Goal: Information Seeking & Learning: Learn about a topic

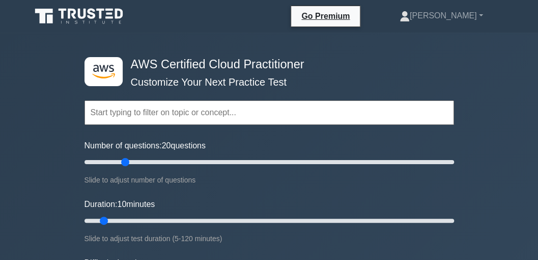
drag, startPoint x: 97, startPoint y: 161, endPoint x: 124, endPoint y: 161, distance: 27.5
type input "25"
click at [124, 161] on input "Number of questions: 20 questions" at bounding box center [270, 162] width 370 height 12
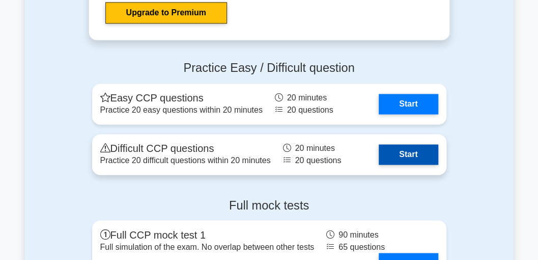
scroll to position [2240, 0]
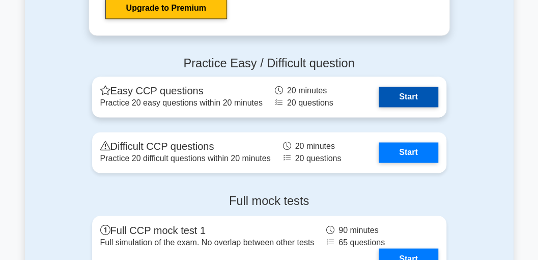
click at [403, 98] on link "Start" at bounding box center [408, 97] width 59 height 20
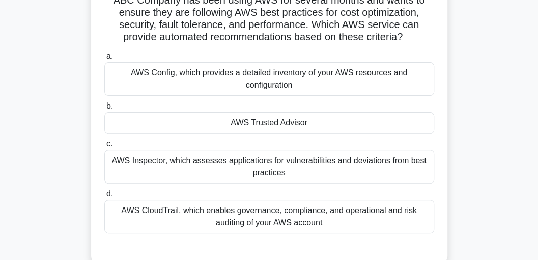
scroll to position [68, 0]
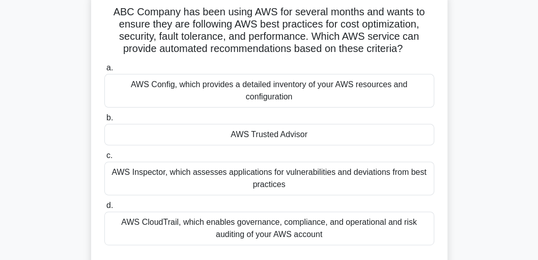
click at [268, 100] on div "AWS Config, which provides a detailed inventory of your AWS resources and confi…" at bounding box center [269, 91] width 330 height 34
click at [104, 71] on input "a. AWS Config, which provides a detailed inventory of your AWS resources and co…" at bounding box center [104, 68] width 0 height 7
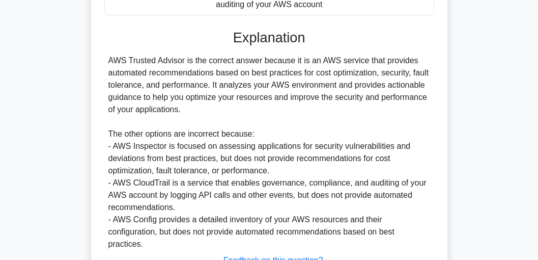
scroll to position [305, 0]
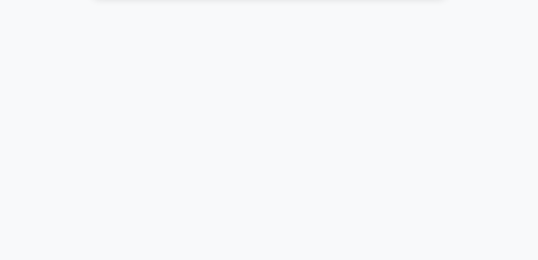
scroll to position [290, 0]
click at [144, 227] on div "19:43 Stop CCP Beginner 2/20 Which of the following services can be directly ma…" at bounding box center [269, 0] width 489 height 509
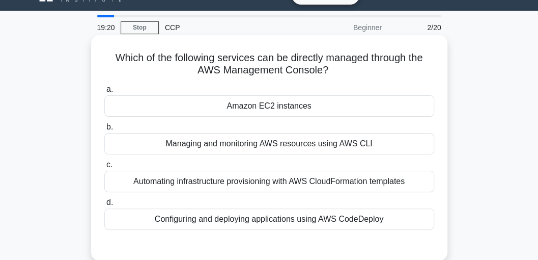
scroll to position [34, 0]
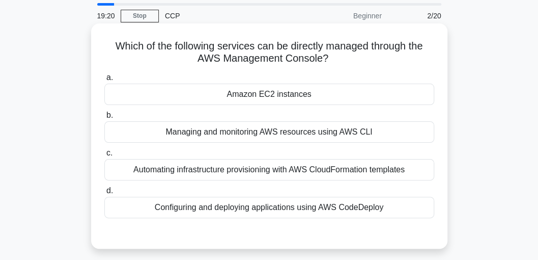
click at [243, 172] on div "Automating infrastructure provisioning with AWS CloudFormation templates" at bounding box center [269, 169] width 330 height 21
click at [104, 156] on input "c. Automating infrastructure provisioning with AWS CloudFormation templates" at bounding box center [104, 153] width 0 height 7
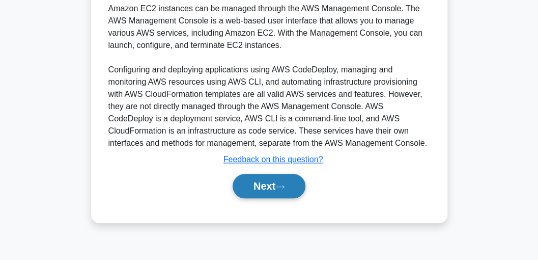
scroll to position [290, 0]
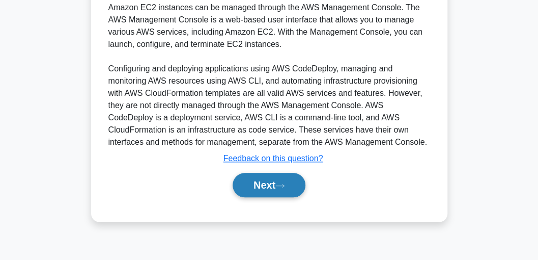
click at [249, 185] on button "Next" at bounding box center [269, 185] width 73 height 24
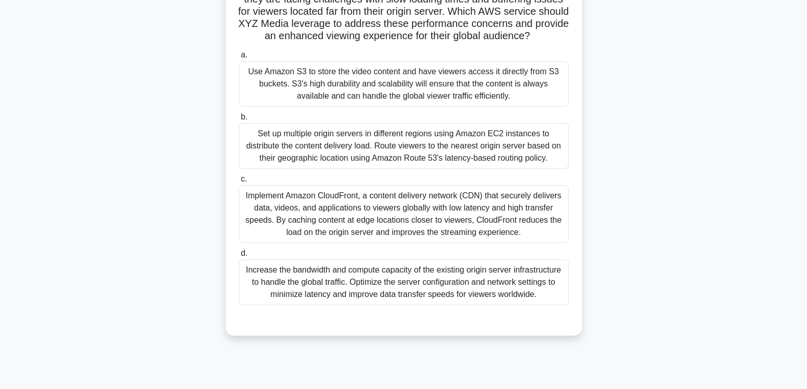
scroll to position [153, 0]
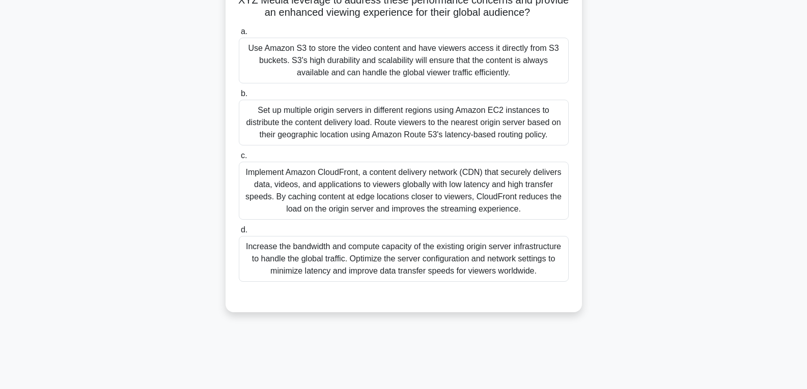
click at [370, 202] on div "Implement Amazon CloudFront, a content delivery network (CDN) that securely del…" at bounding box center [404, 191] width 330 height 58
click at [239, 159] on input "c. Implement Amazon CloudFront, a content delivery network (CDN) that securely …" at bounding box center [239, 156] width 0 height 7
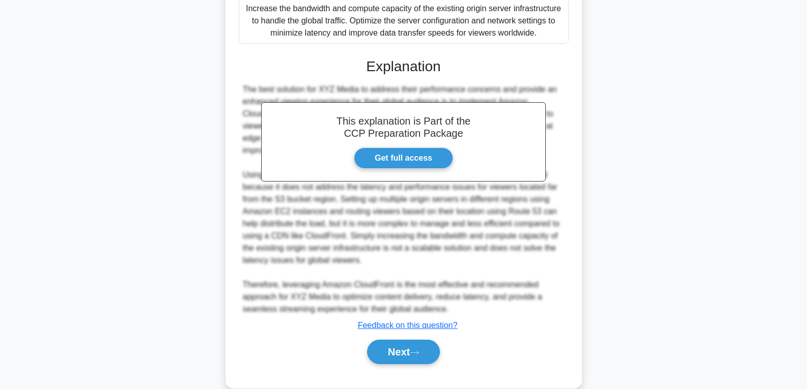
scroll to position [422, 0]
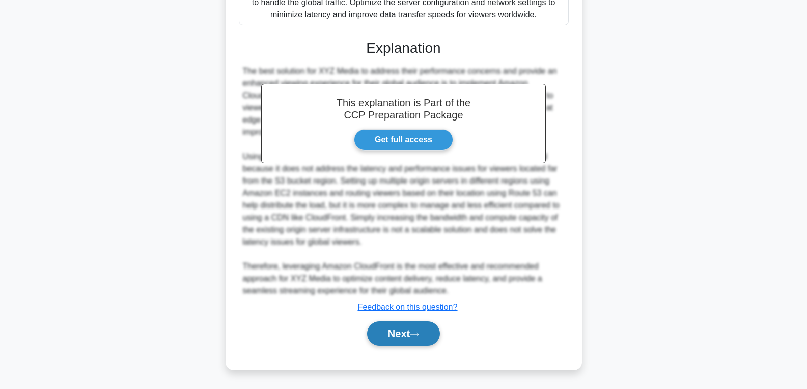
click at [398, 259] on button "Next" at bounding box center [403, 334] width 73 height 24
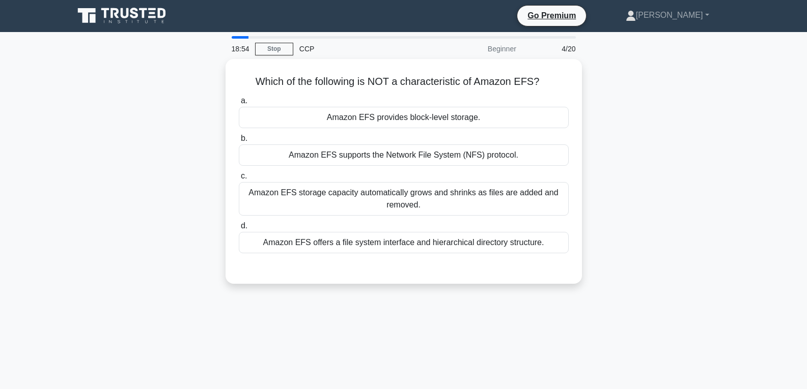
scroll to position [0, 0]
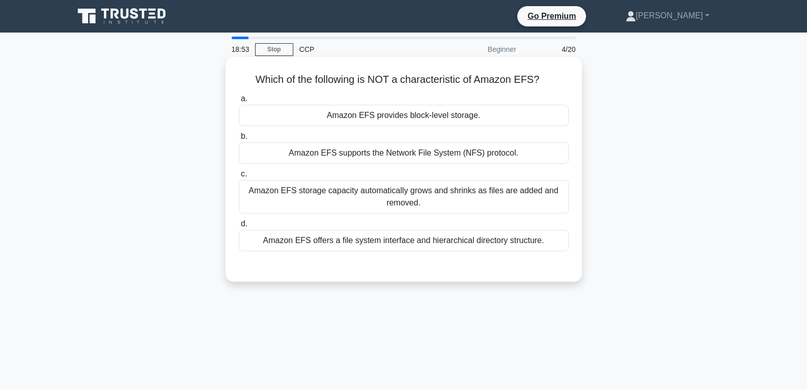
click at [405, 205] on div "Amazon EFS storage capacity automatically grows and shrinks as files are added …" at bounding box center [404, 197] width 330 height 34
click at [239, 178] on input "c. Amazon EFS storage capacity automatically grows and shrinks as files are add…" at bounding box center [239, 174] width 0 height 7
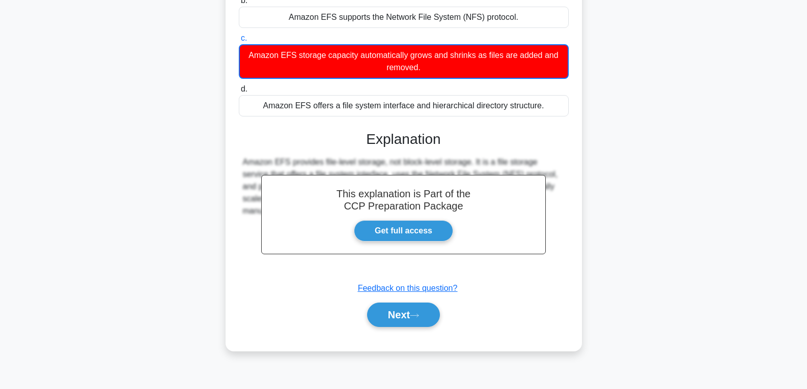
scroll to position [160, 0]
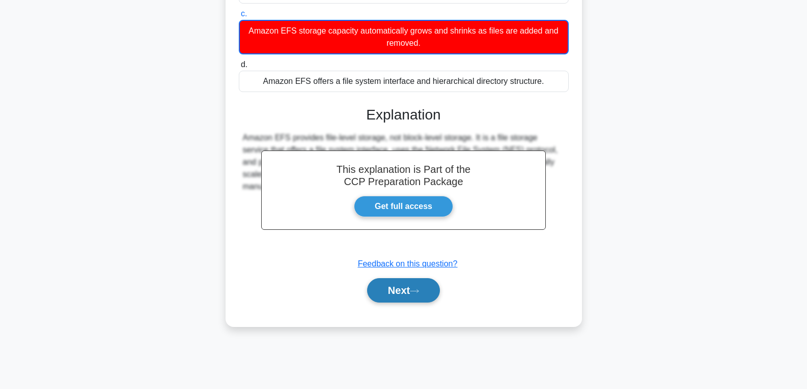
click at [405, 259] on button "Next" at bounding box center [403, 290] width 73 height 24
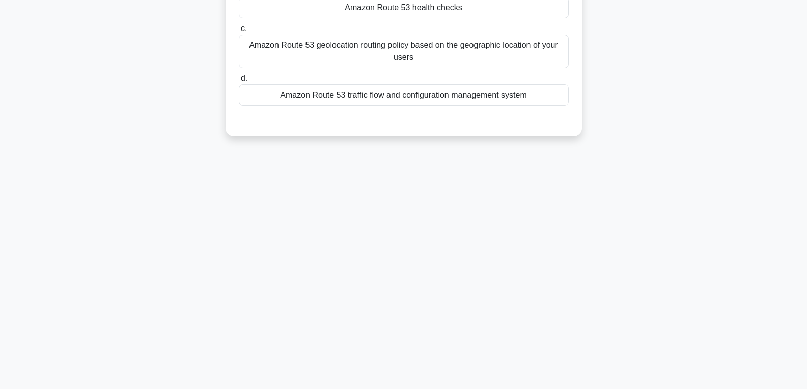
scroll to position [8, 0]
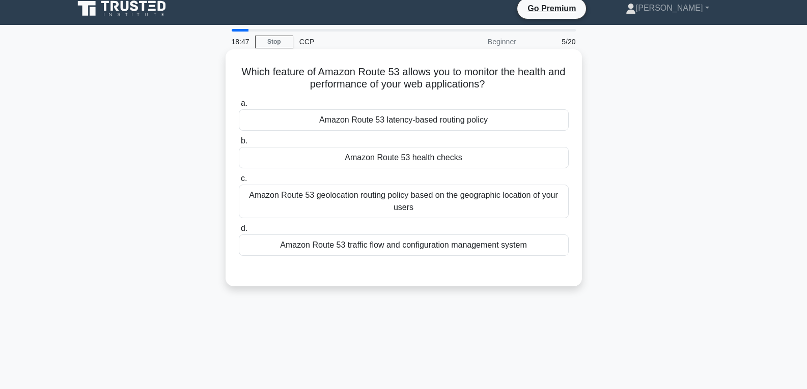
click at [401, 199] on div "Amazon Route 53 geolocation routing policy based on the geographic location of …" at bounding box center [404, 202] width 330 height 34
click at [239, 182] on input "c. Amazon Route 53 geolocation routing policy based on the geographic location …" at bounding box center [239, 179] width 0 height 7
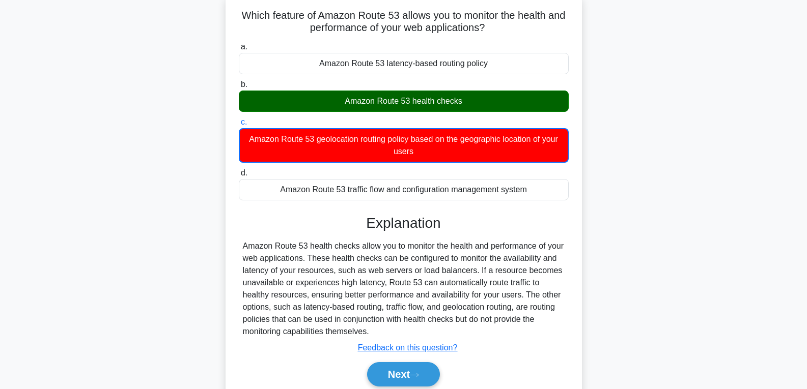
scroll to position [160, 0]
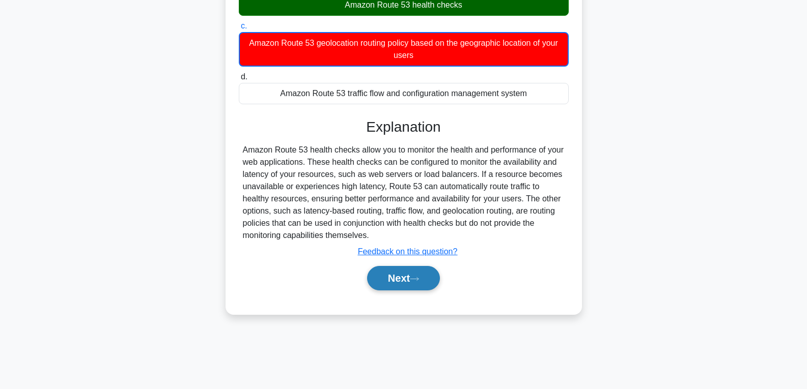
click at [408, 259] on button "Next" at bounding box center [403, 278] width 73 height 24
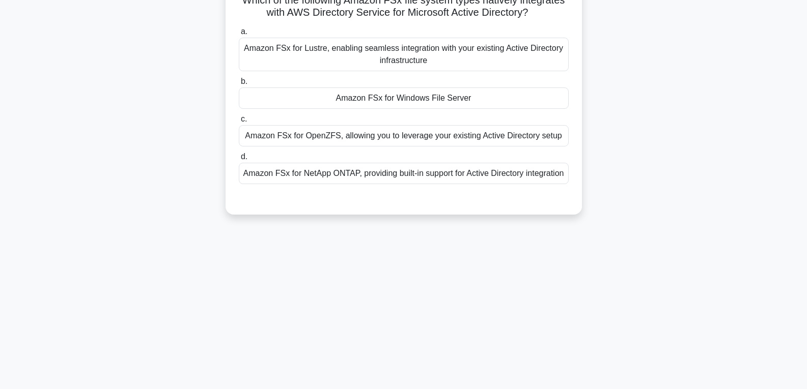
scroll to position [8, 0]
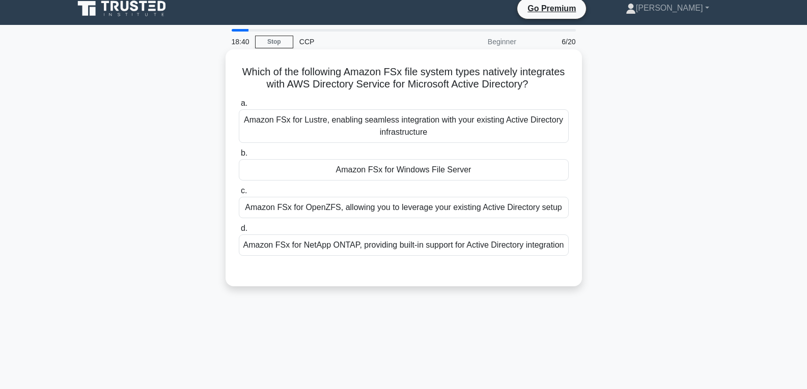
click at [404, 252] on div "Amazon FSx for NetApp ONTAP, providing built-in support for Active Directory in…" at bounding box center [404, 245] width 330 height 21
click at [239, 232] on input "d. Amazon FSx for NetApp ONTAP, providing built-in support for Active Directory…" at bounding box center [239, 229] width 0 height 7
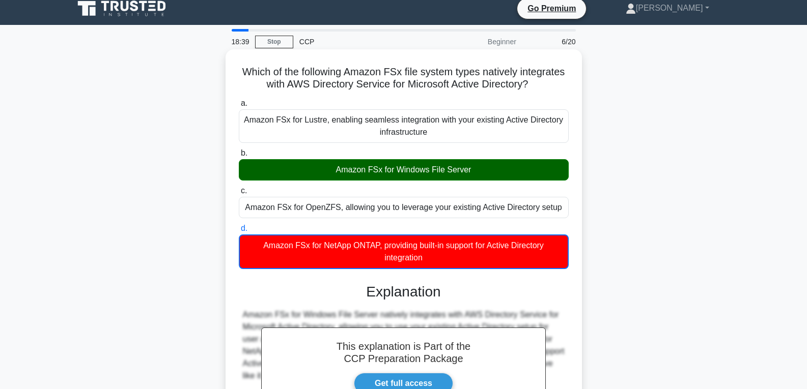
scroll to position [160, 0]
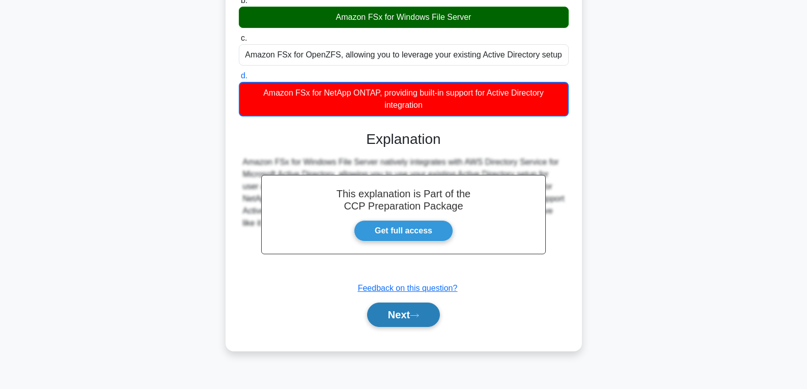
click at [408, 259] on button "Next" at bounding box center [403, 315] width 73 height 24
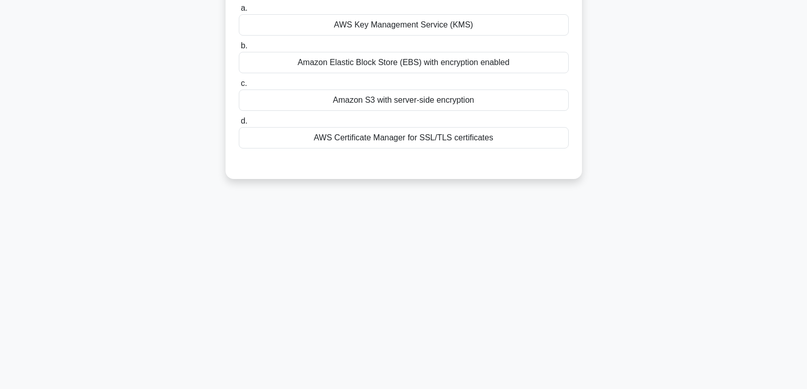
scroll to position [8, 0]
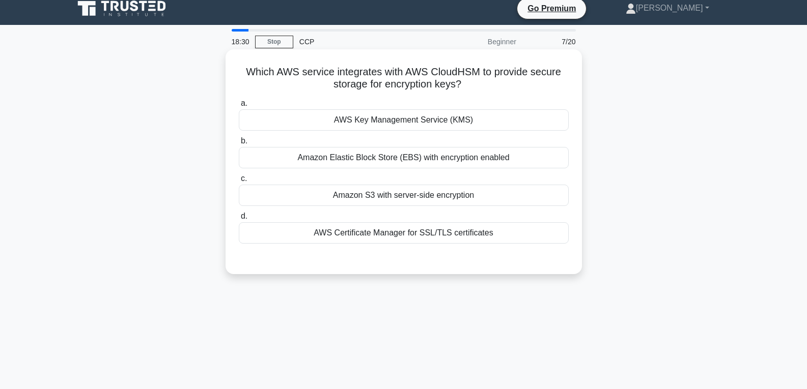
click at [437, 191] on div "Amazon S3 with server-side encryption" at bounding box center [404, 195] width 330 height 21
click at [239, 182] on input "c. Amazon S3 with server-side encryption" at bounding box center [239, 179] width 0 height 7
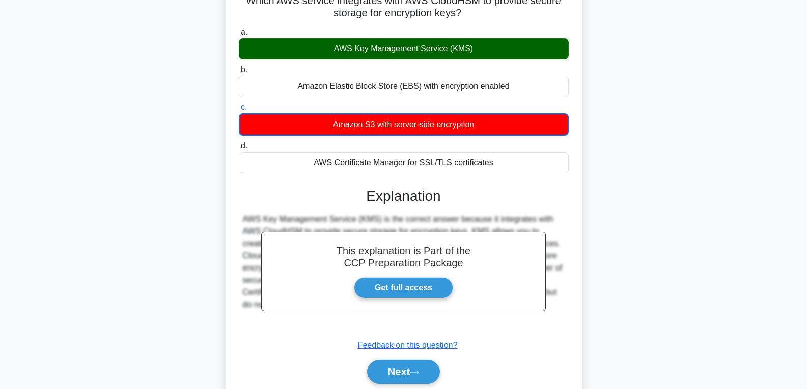
scroll to position [160, 0]
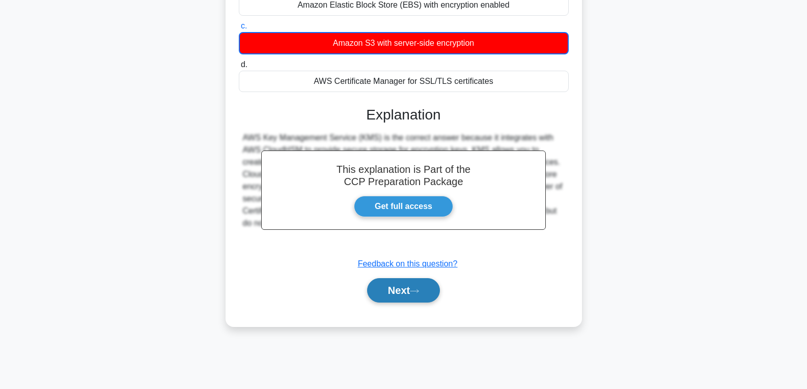
click at [398, 259] on button "Next" at bounding box center [403, 290] width 73 height 24
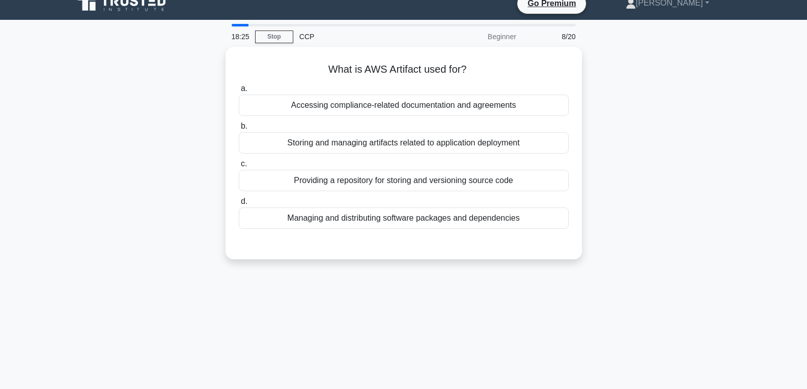
scroll to position [8, 0]
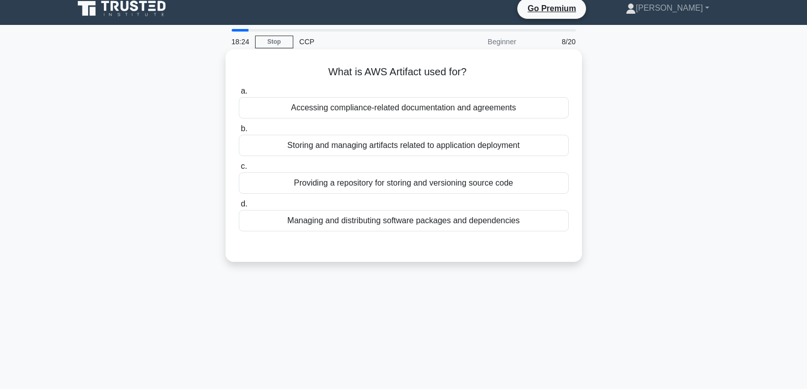
click at [388, 144] on div "Storing and managing artifacts related to application deployment" at bounding box center [404, 145] width 330 height 21
click at [239, 132] on input "b. Storing and managing artifacts related to application deployment" at bounding box center [239, 129] width 0 height 7
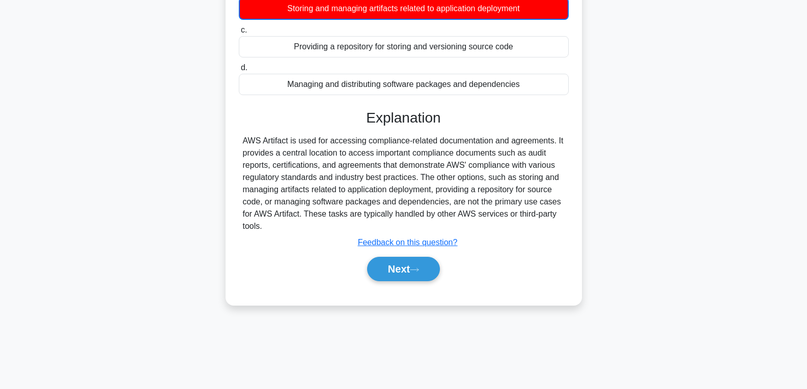
scroll to position [160, 0]
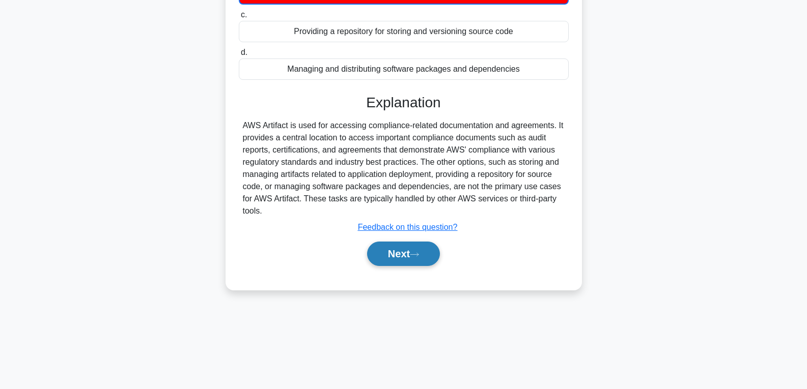
click at [391, 247] on button "Next" at bounding box center [403, 254] width 73 height 24
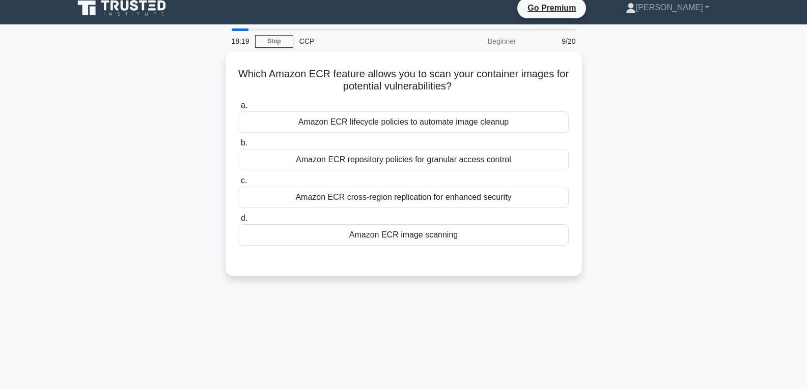
scroll to position [8, 0]
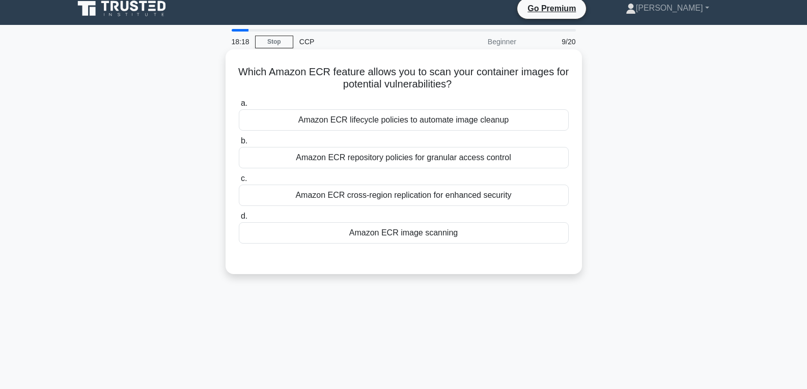
click at [382, 159] on div "Amazon ECR repository policies for granular access control" at bounding box center [404, 157] width 330 height 21
click at [239, 145] on input "b. Amazon ECR repository policies for granular access control" at bounding box center [239, 141] width 0 height 7
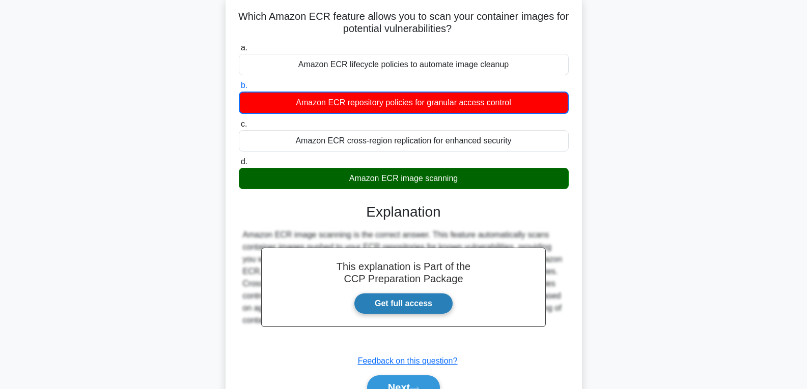
scroll to position [160, 0]
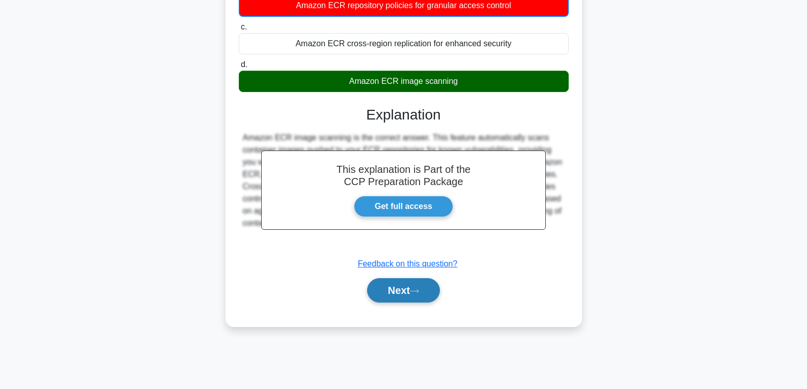
click at [400, 259] on button "Next" at bounding box center [403, 290] width 73 height 24
click at [403, 259] on button "Next" at bounding box center [403, 290] width 73 height 24
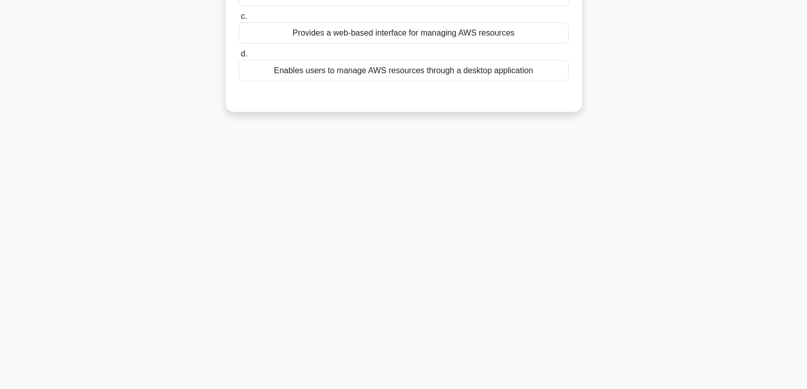
scroll to position [8, 0]
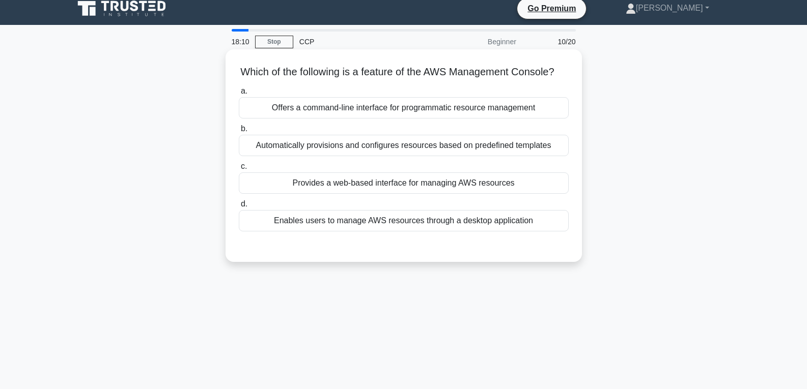
click at [387, 156] on div "Automatically provisions and configures resources based on predefined templates" at bounding box center [404, 145] width 330 height 21
click at [239, 132] on input "b. Automatically provisions and configures resources based on predefined templa…" at bounding box center [239, 129] width 0 height 7
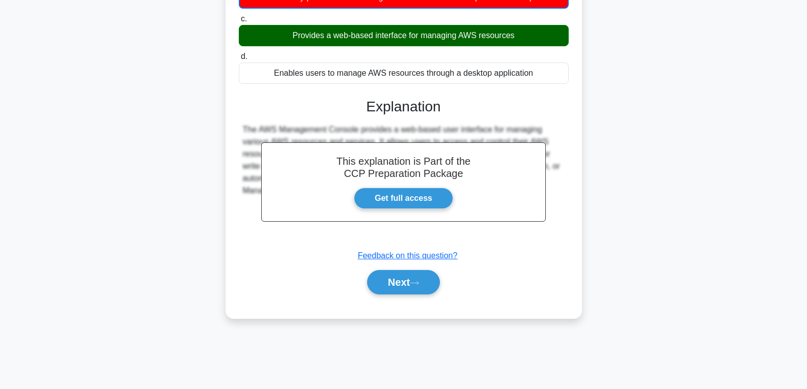
scroll to position [160, 0]
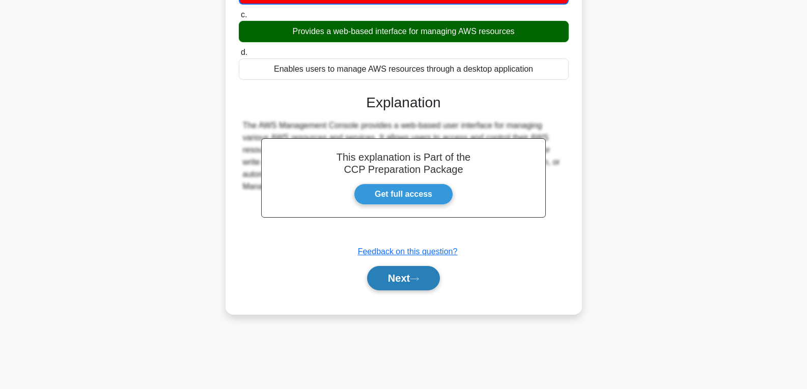
click at [385, 259] on button "Next" at bounding box center [403, 278] width 73 height 24
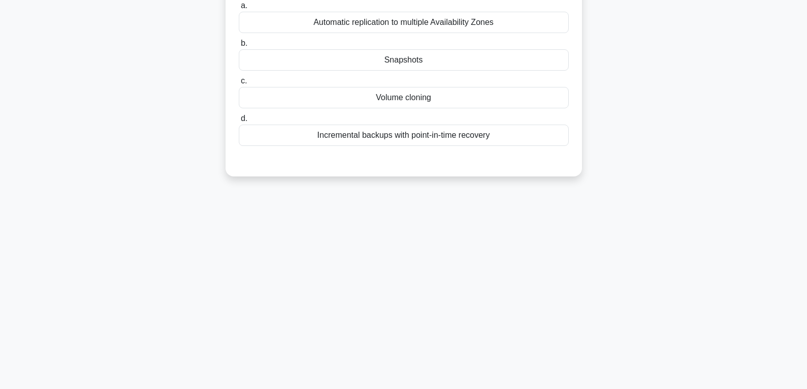
scroll to position [8, 0]
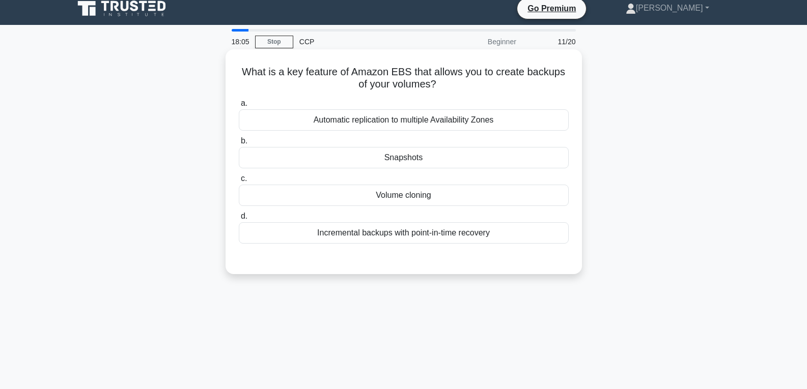
click at [380, 196] on div "Volume cloning" at bounding box center [404, 195] width 330 height 21
click at [239, 182] on input "c. Volume cloning" at bounding box center [239, 179] width 0 height 7
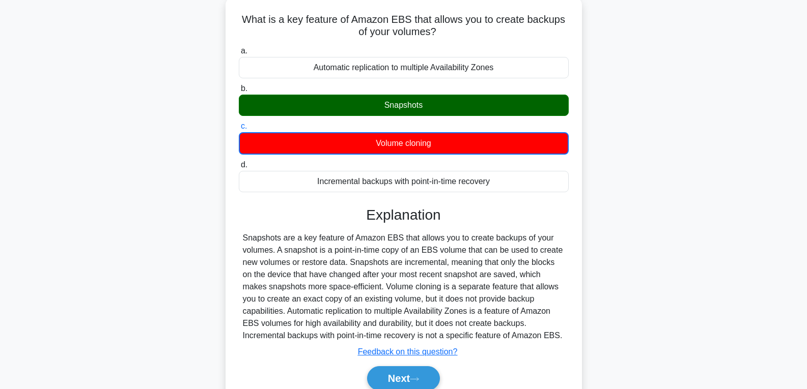
scroll to position [109, 0]
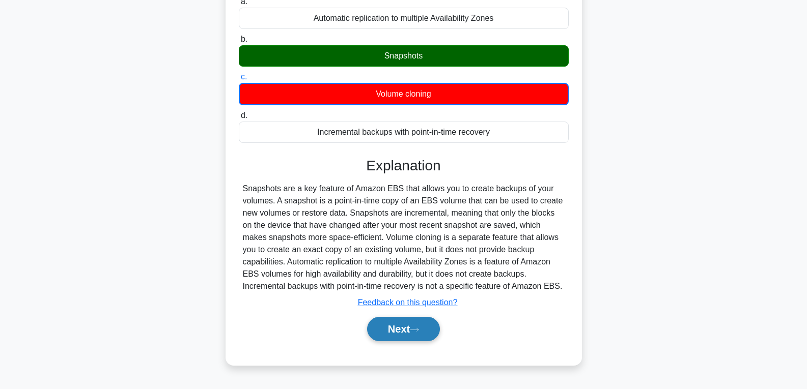
click at [392, 259] on button "Next" at bounding box center [403, 329] width 73 height 24
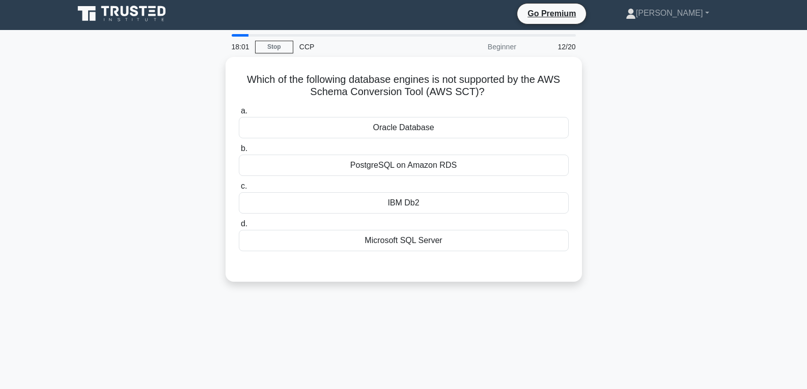
scroll to position [0, 0]
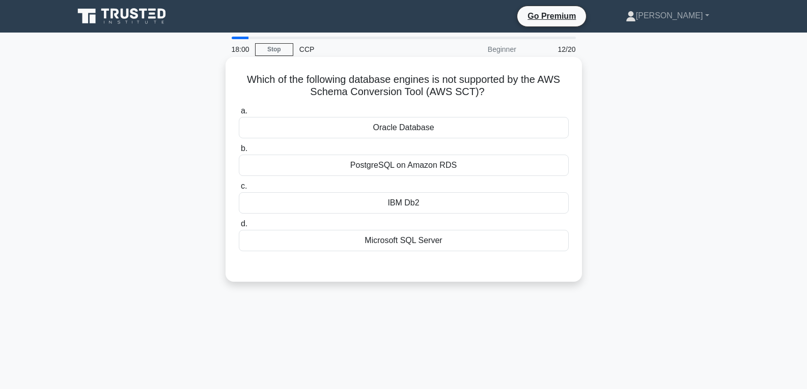
click at [399, 165] on div "PostgreSQL on Amazon RDS" at bounding box center [404, 165] width 330 height 21
click at [239, 152] on input "b. PostgreSQL on Amazon RDS" at bounding box center [239, 149] width 0 height 7
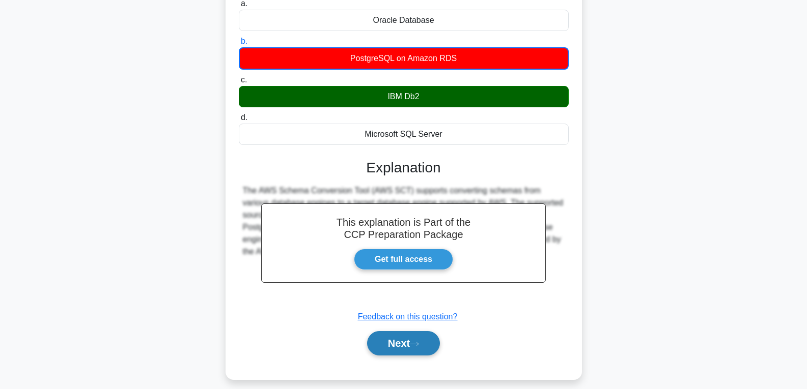
scroll to position [153, 0]
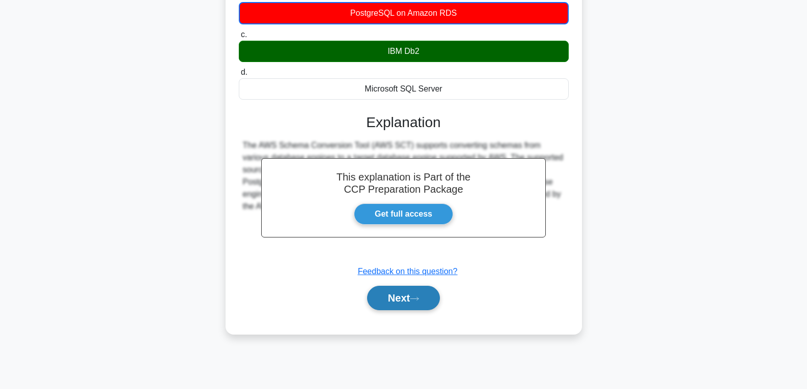
click at [386, 259] on button "Next" at bounding box center [403, 298] width 73 height 24
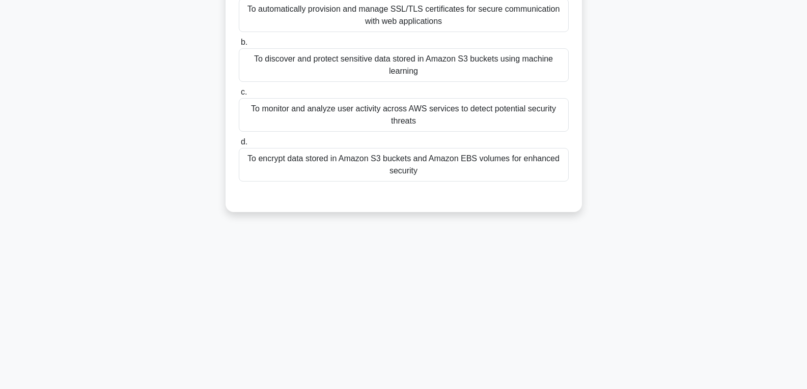
scroll to position [0, 0]
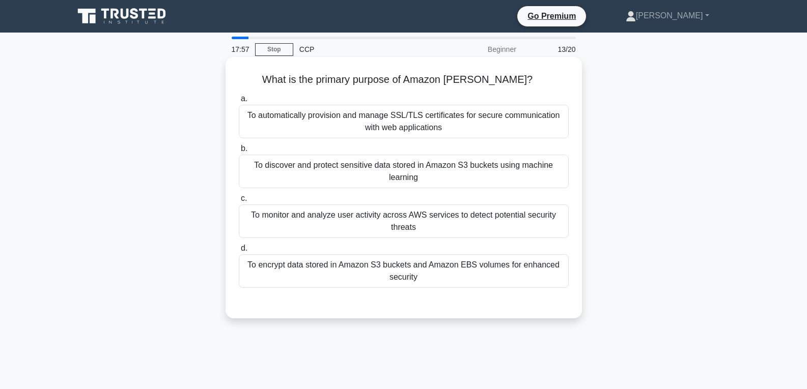
click at [395, 207] on div "To monitor and analyze user activity across AWS services to detect potential se…" at bounding box center [404, 222] width 330 height 34
click at [239, 202] on input "c. To monitor and analyze user activity across AWS services to detect potential…" at bounding box center [239, 198] width 0 height 7
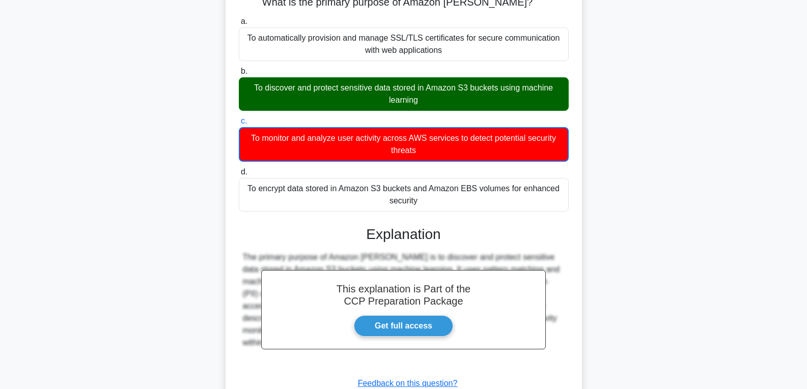
scroll to position [153, 0]
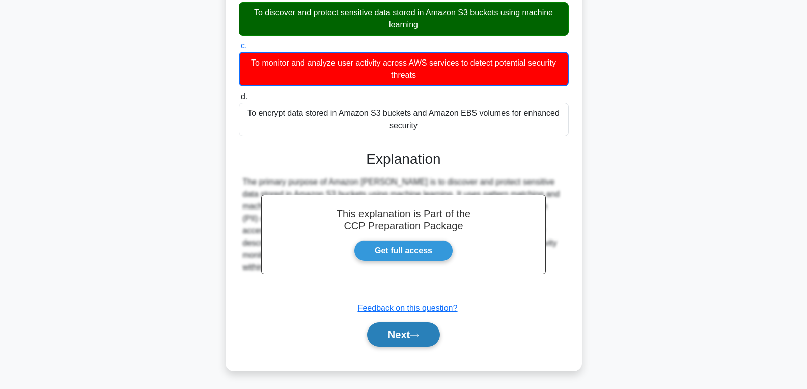
click at [404, 259] on button "Next" at bounding box center [403, 335] width 73 height 24
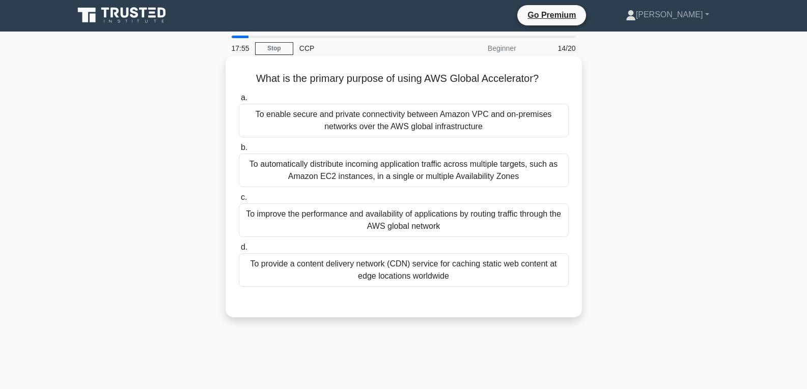
scroll to position [0, 0]
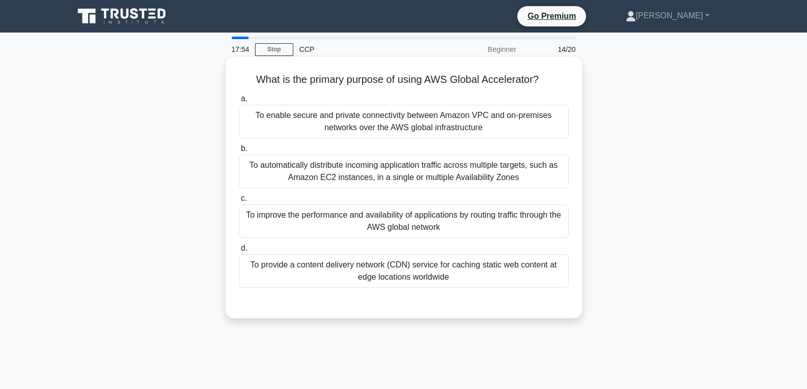
click at [398, 153] on label "b. To automatically distribute incoming application traffic across multiple tar…" at bounding box center [404, 166] width 330 height 46
click at [239, 152] on input "b. To automatically distribute incoming application traffic across multiple tar…" at bounding box center [239, 149] width 0 height 7
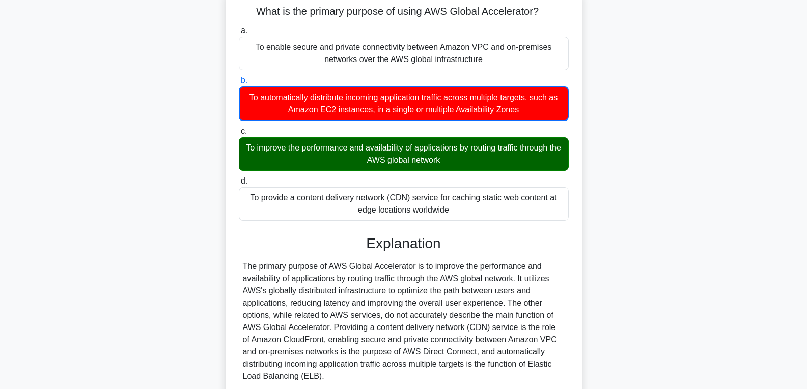
scroll to position [160, 0]
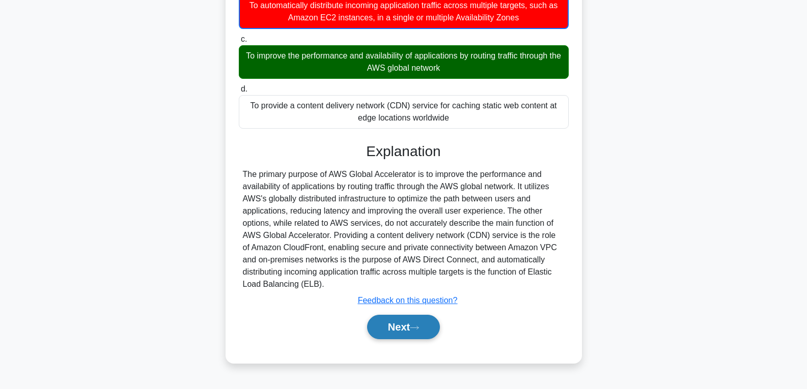
click at [407, 259] on button "Next" at bounding box center [403, 327] width 73 height 24
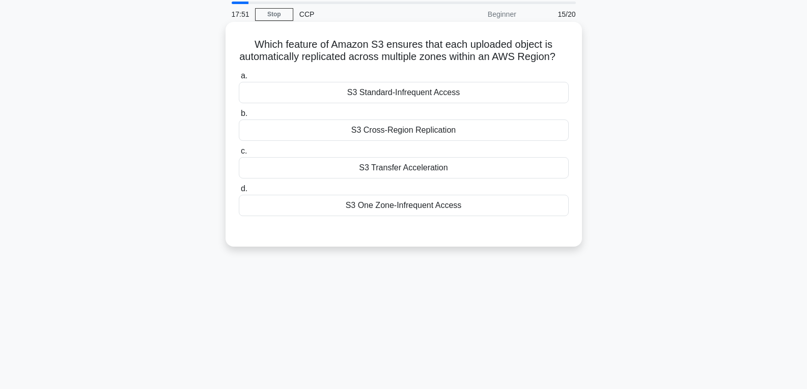
scroll to position [8, 0]
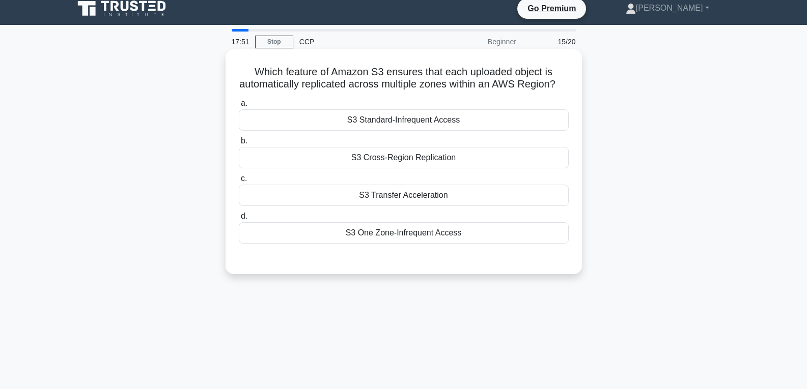
click at [402, 206] on div "S3 Transfer Acceleration" at bounding box center [404, 195] width 330 height 21
click at [239, 182] on input "c. S3 Transfer Acceleration" at bounding box center [239, 179] width 0 height 7
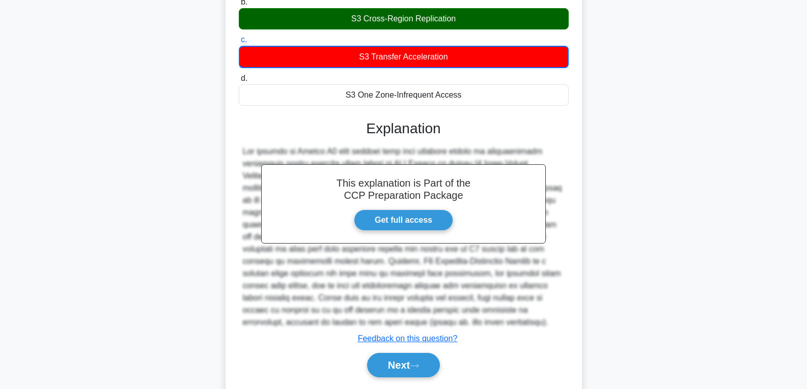
scroll to position [160, 0]
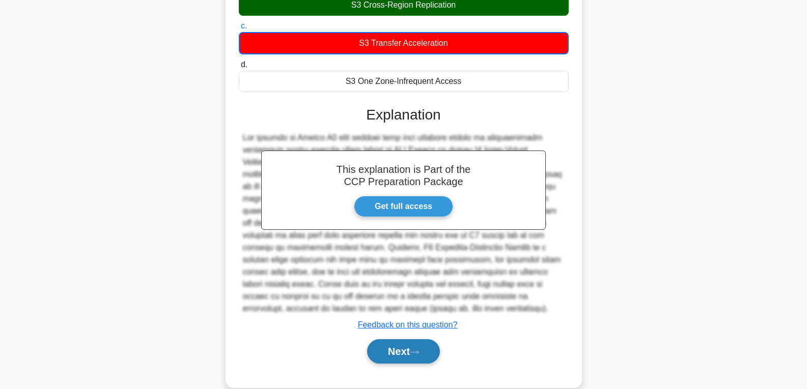
click at [401, 259] on button "Next" at bounding box center [403, 352] width 73 height 24
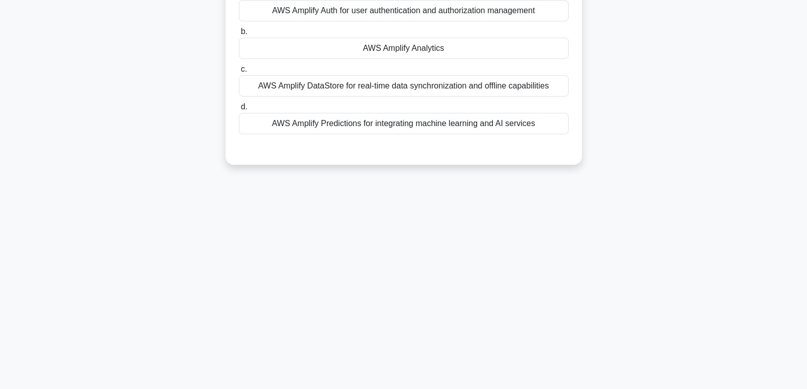
scroll to position [0, 0]
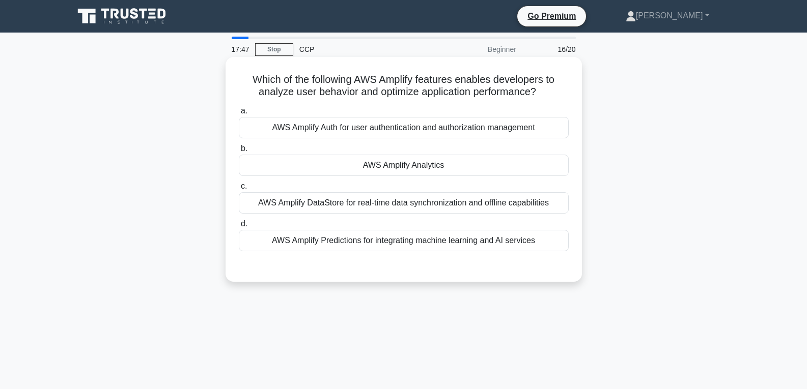
click at [382, 205] on div "AWS Amplify DataStore for real-time data synchronization and offline capabiliti…" at bounding box center [404, 202] width 330 height 21
click at [239, 190] on input "c. AWS Amplify DataStore for real-time data synchronization and offline capabil…" at bounding box center [239, 186] width 0 height 7
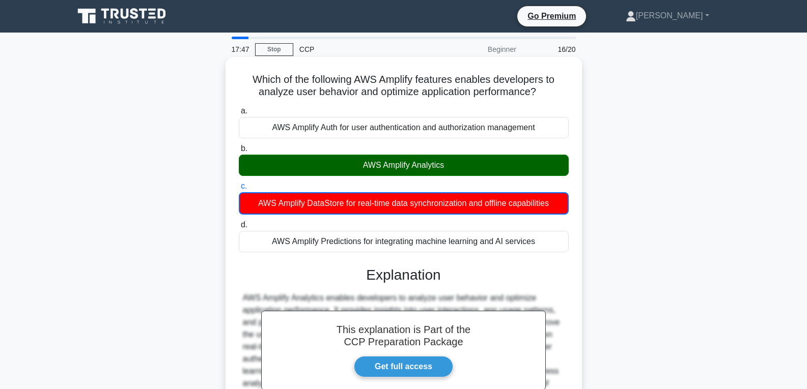
scroll to position [153, 0]
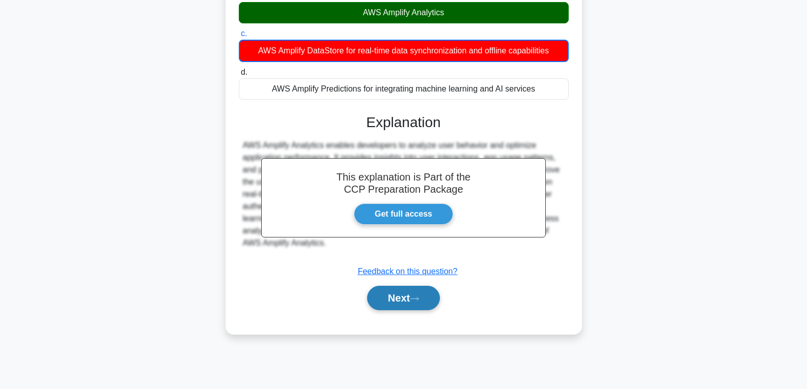
click at [389, 259] on button "Next" at bounding box center [403, 298] width 73 height 24
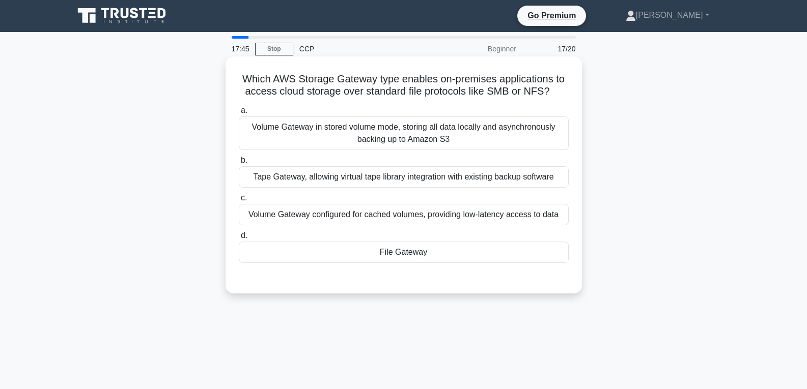
scroll to position [0, 0]
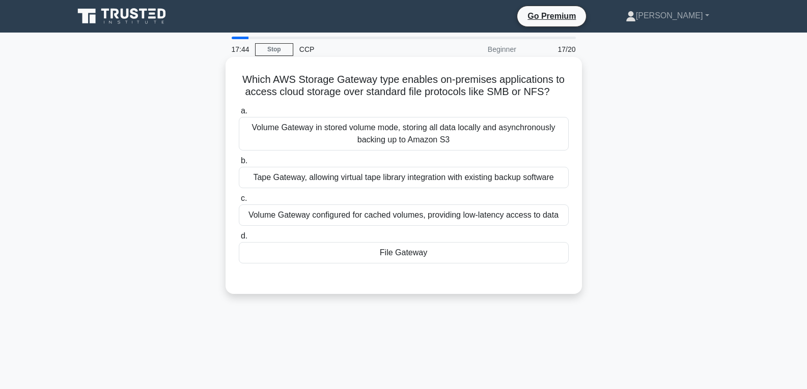
click at [387, 207] on div "Volume Gateway configured for cached volumes, providing low-latency access to d…" at bounding box center [404, 215] width 330 height 21
click at [239, 202] on input "c. Volume Gateway configured for cached volumes, providing low-latency access t…" at bounding box center [239, 198] width 0 height 7
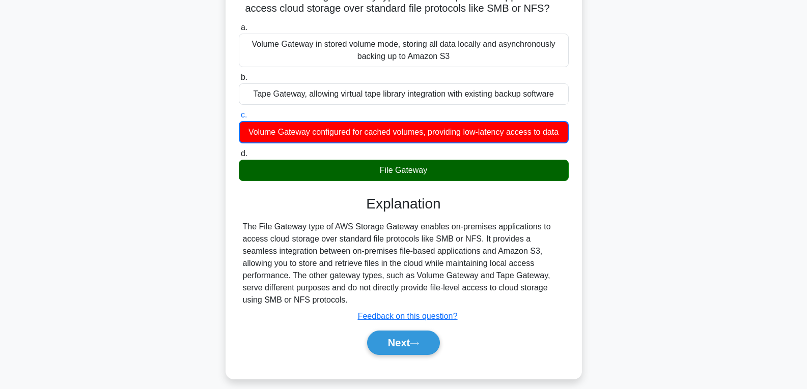
scroll to position [160, 0]
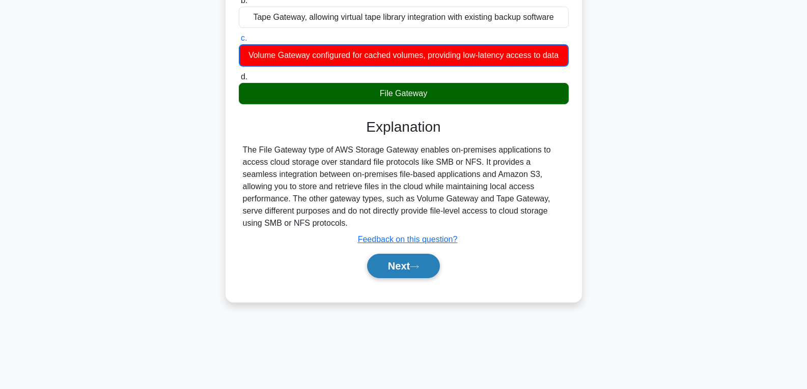
click at [407, 254] on button "Next" at bounding box center [403, 266] width 73 height 24
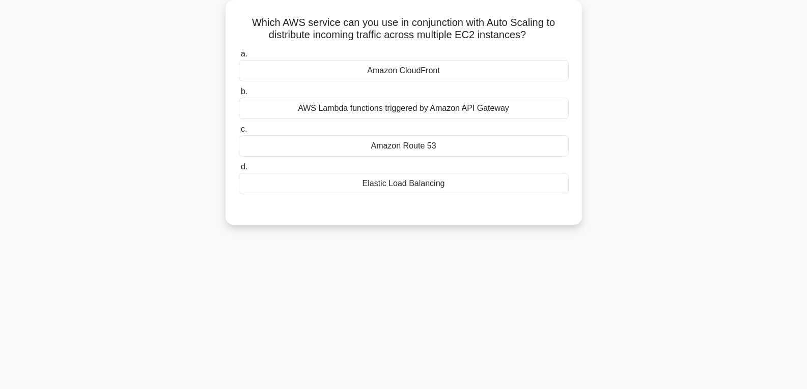
scroll to position [59, 0]
click at [385, 189] on div "Elastic Load Balancing" at bounding box center [404, 182] width 330 height 21
click at [239, 169] on input "d. Elastic Load Balancing" at bounding box center [239, 165] width 0 height 7
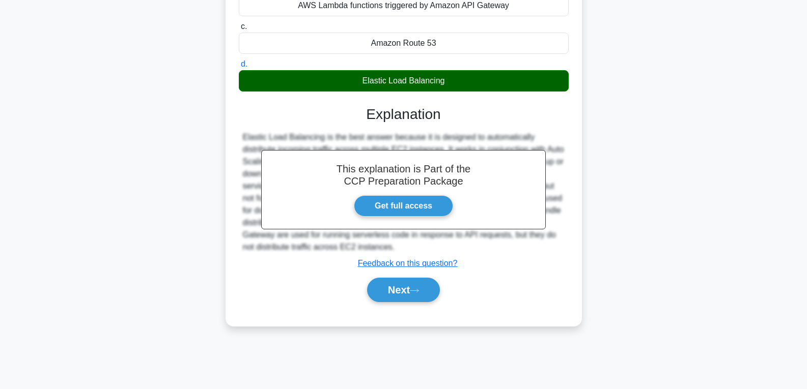
scroll to position [160, 0]
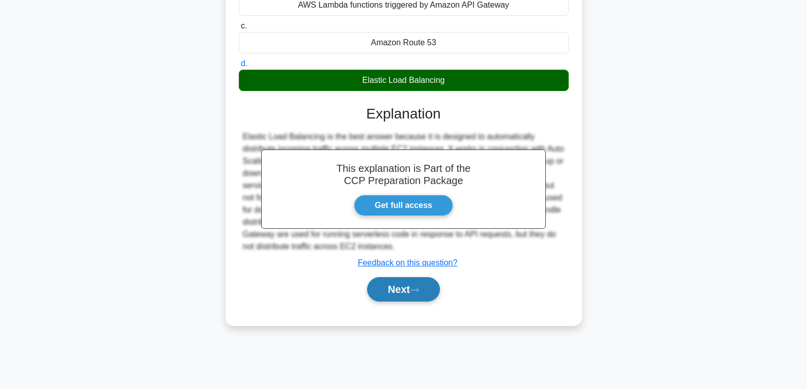
click at [401, 259] on button "Next" at bounding box center [403, 289] width 73 height 24
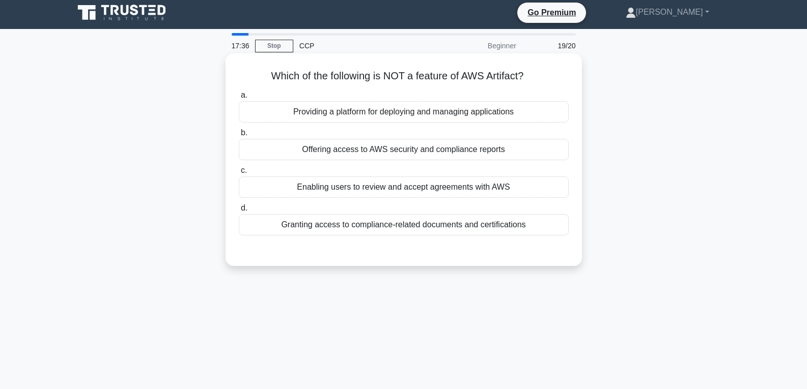
scroll to position [0, 0]
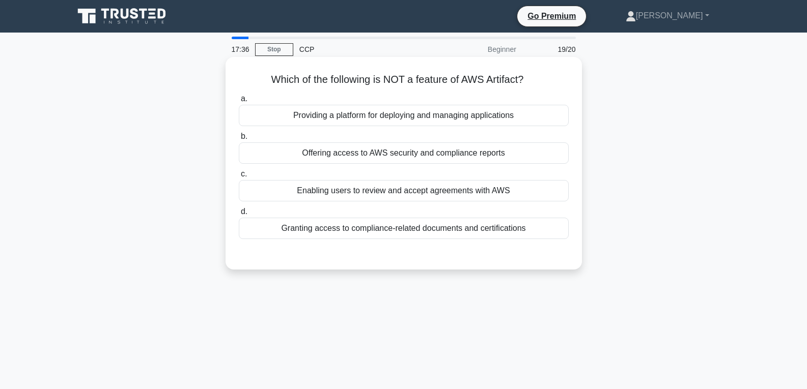
click at [409, 215] on label "d. Granting access to compliance-related documents and certifications" at bounding box center [404, 223] width 330 height 34
click at [239, 215] on input "d. Granting access to compliance-related documents and certifications" at bounding box center [239, 212] width 0 height 7
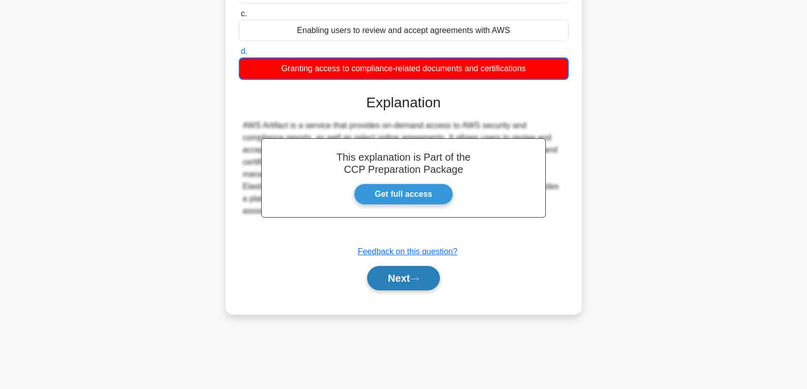
click at [425, 259] on button "Next" at bounding box center [403, 278] width 73 height 24
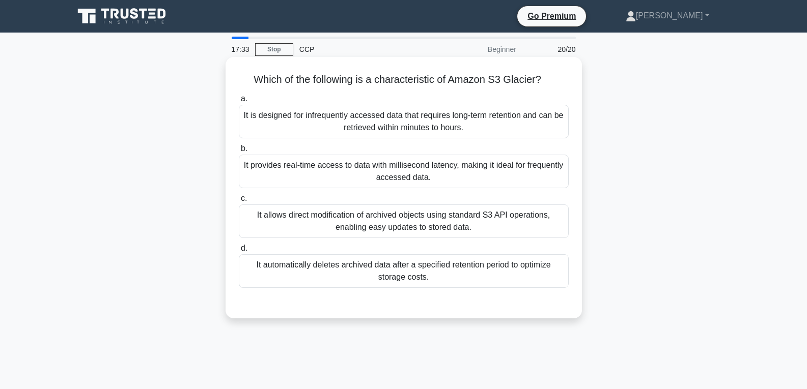
click at [418, 234] on div "It allows direct modification of archived objects using standard S3 API operati…" at bounding box center [404, 222] width 330 height 34
click at [239, 202] on input "c. It allows direct modification of archived objects using standard S3 API oper…" at bounding box center [239, 198] width 0 height 7
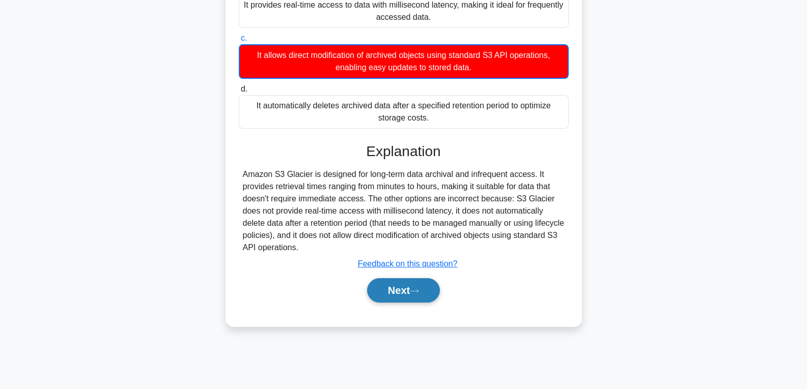
click at [417, 259] on button "Next" at bounding box center [403, 290] width 73 height 24
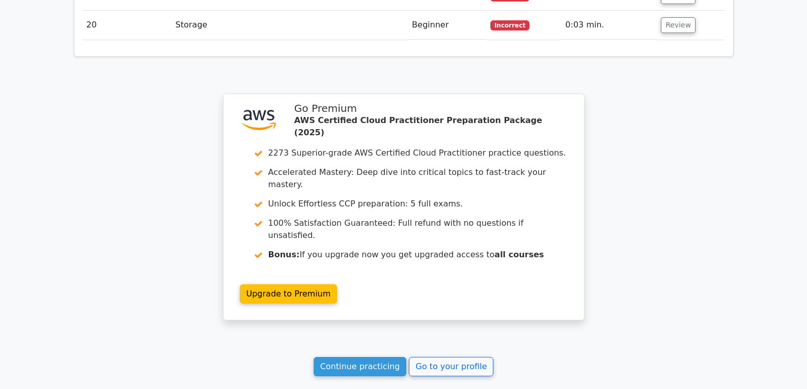
scroll to position [1934, 0]
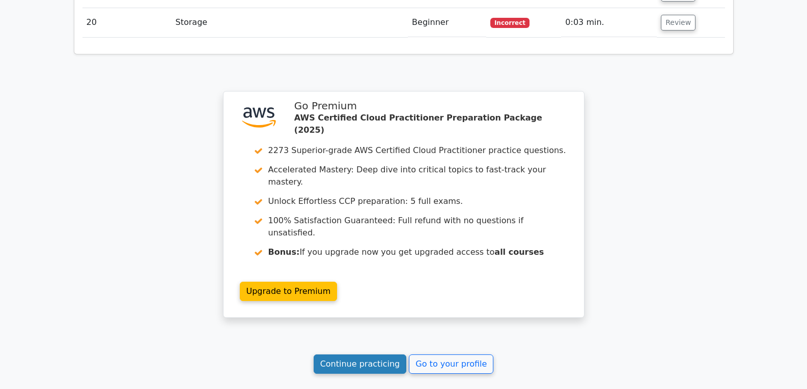
click at [383, 355] on link "Continue practicing" at bounding box center [360, 364] width 93 height 19
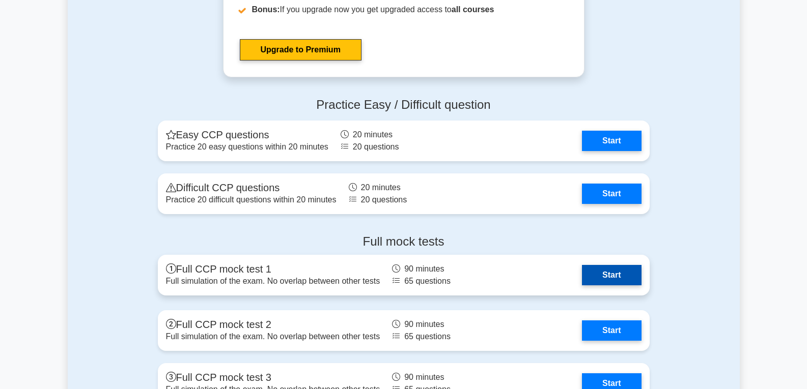
scroll to position [2240, 0]
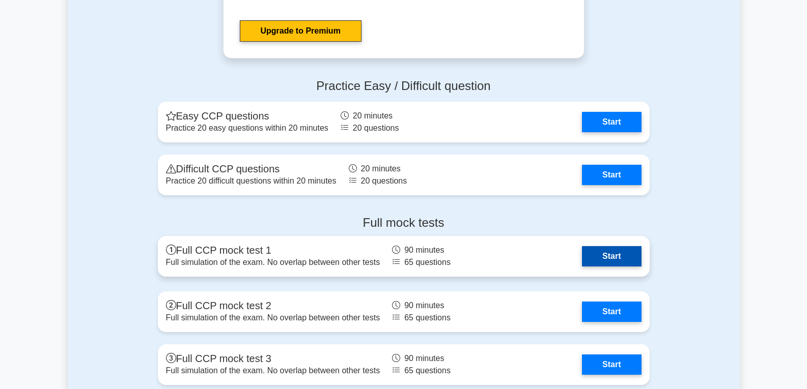
click at [609, 255] on link "Start" at bounding box center [611, 256] width 59 height 20
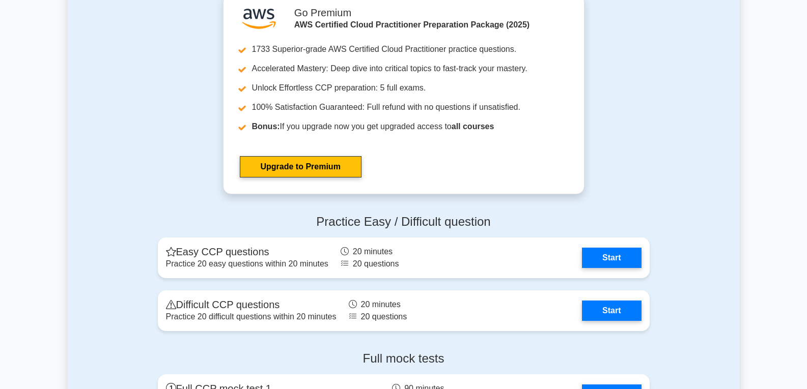
scroll to position [2189, 0]
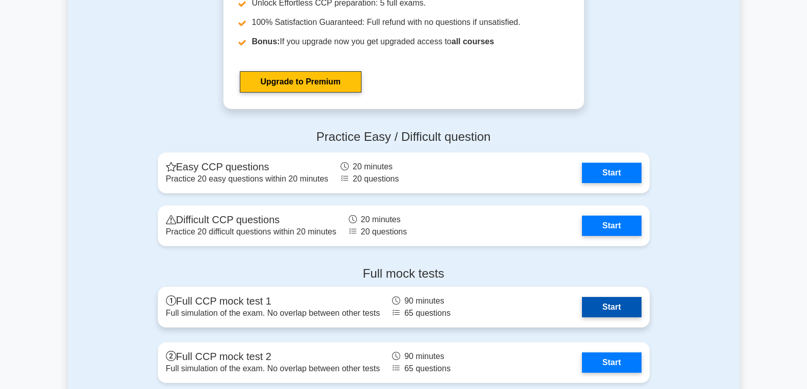
click at [612, 307] on link "Start" at bounding box center [611, 307] width 59 height 20
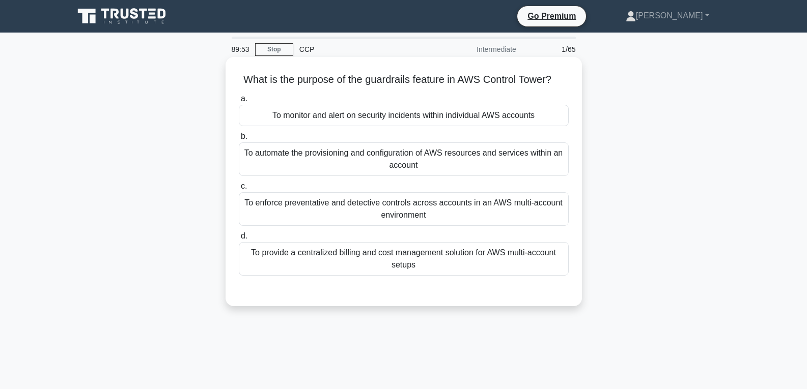
click at [452, 164] on div "To automate the provisioning and configuration of AWS resources and services wi…" at bounding box center [404, 160] width 330 height 34
click at [239, 140] on input "b. To automate the provisioning and configuration of AWS resources and services…" at bounding box center [239, 136] width 0 height 7
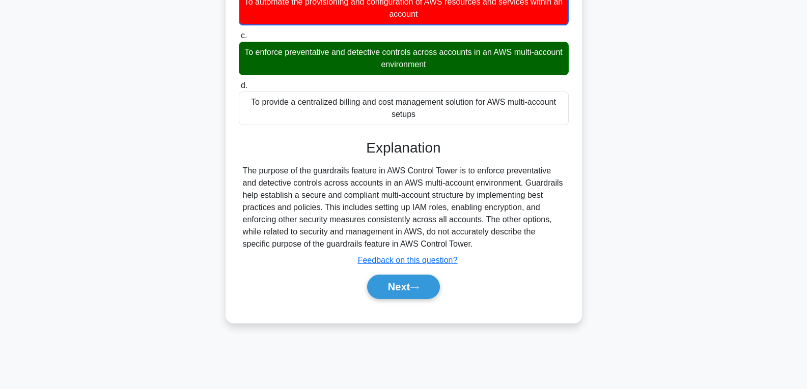
scroll to position [160, 0]
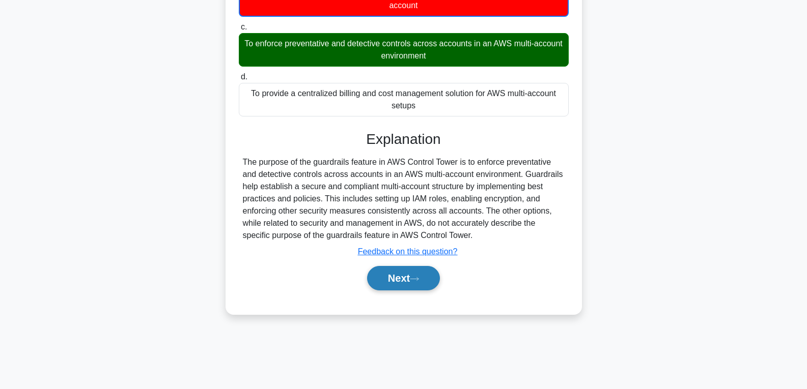
click at [418, 286] on button "Next" at bounding box center [403, 278] width 73 height 24
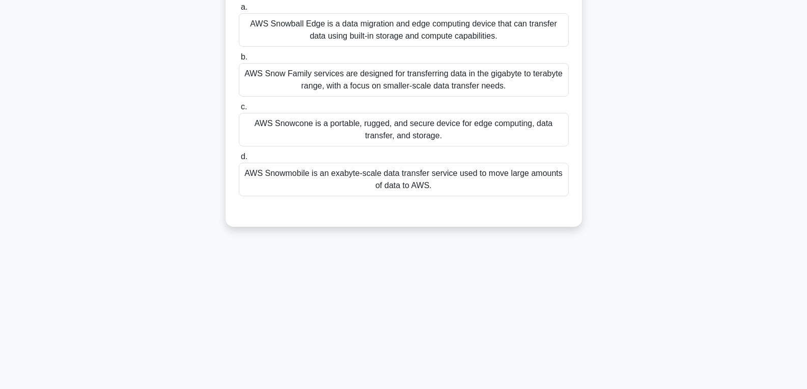
scroll to position [8, 0]
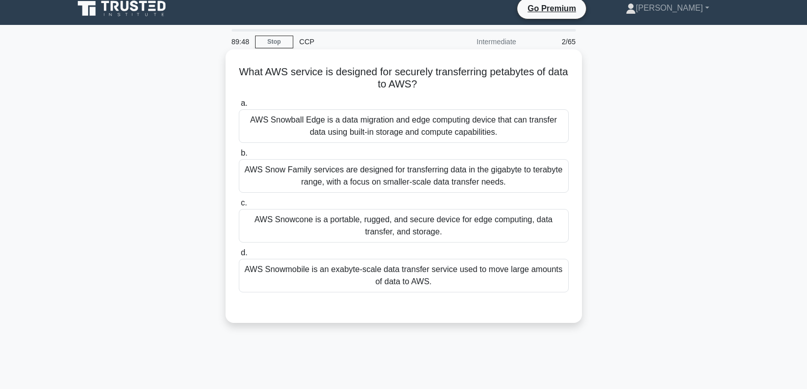
click at [430, 129] on div "AWS Snowball Edge is a data migration and edge computing device that can transf…" at bounding box center [404, 126] width 330 height 34
click at [239, 107] on input "a. AWS Snowball Edge is a data migration and edge computing device that can tra…" at bounding box center [239, 103] width 0 height 7
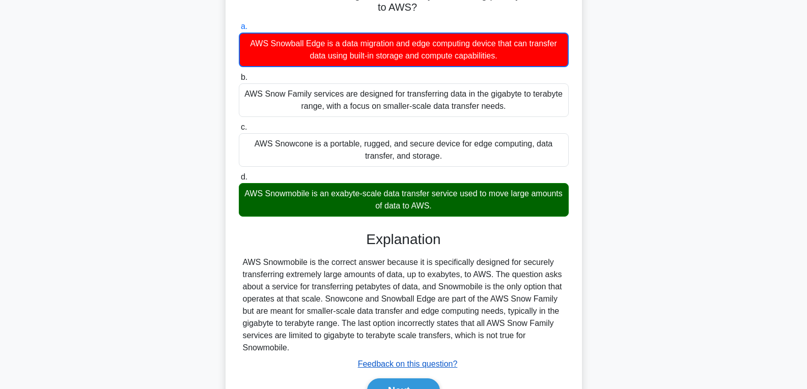
scroll to position [160, 0]
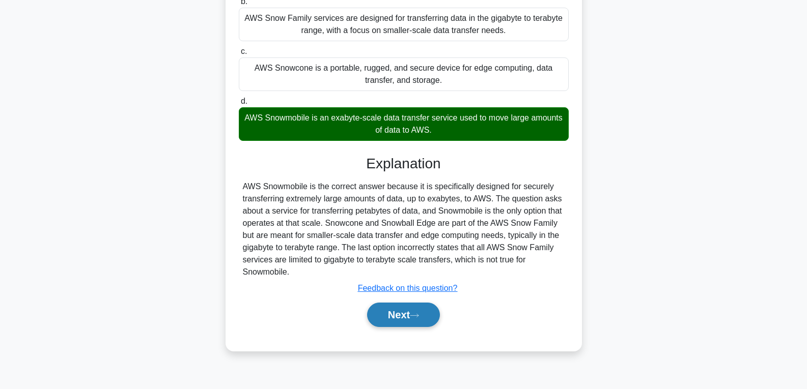
drag, startPoint x: 400, startPoint y: 317, endPoint x: 412, endPoint y: 314, distance: 12.2
click at [402, 317] on button "Next" at bounding box center [403, 315] width 73 height 24
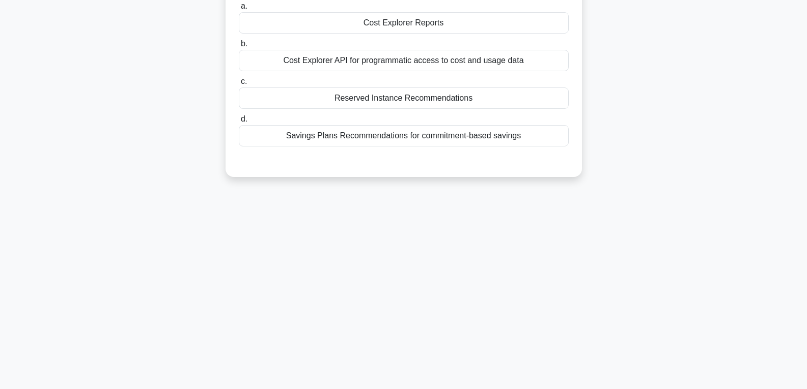
scroll to position [59, 0]
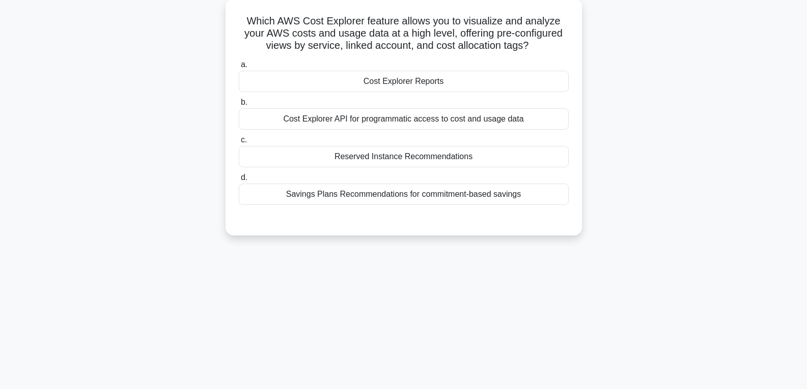
click at [389, 153] on div "Reserved Instance Recommendations" at bounding box center [404, 156] width 330 height 21
click at [239, 144] on input "c. Reserved Instance Recommendations" at bounding box center [239, 140] width 0 height 7
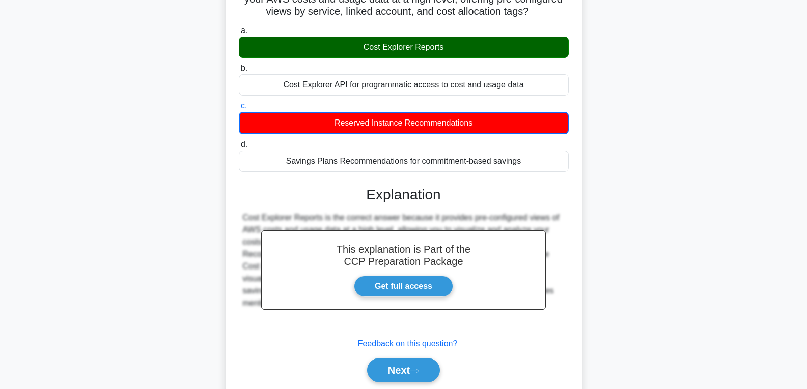
scroll to position [160, 0]
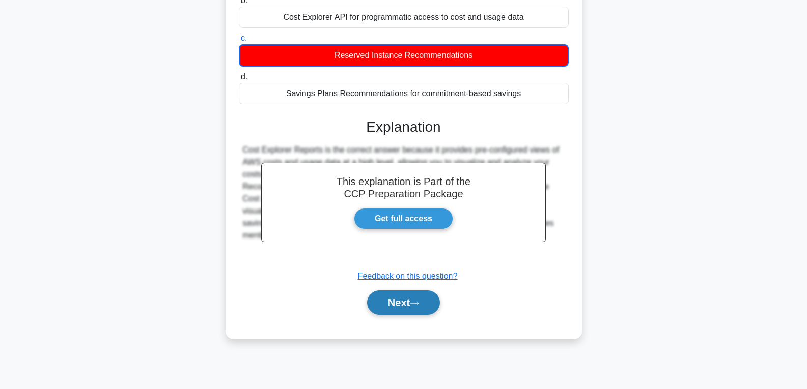
click at [386, 308] on button "Next" at bounding box center [403, 303] width 73 height 24
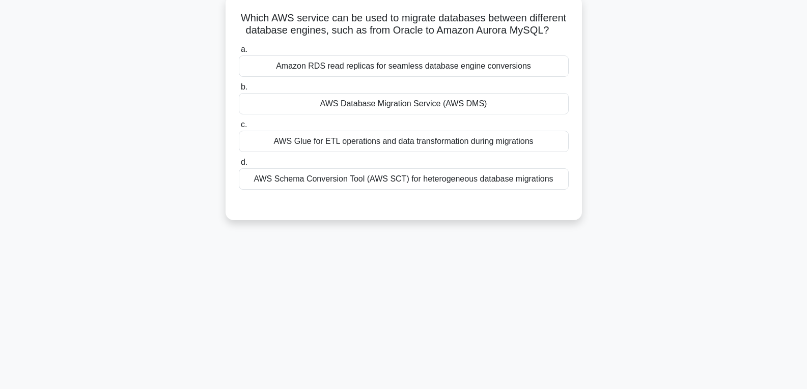
scroll to position [0, 0]
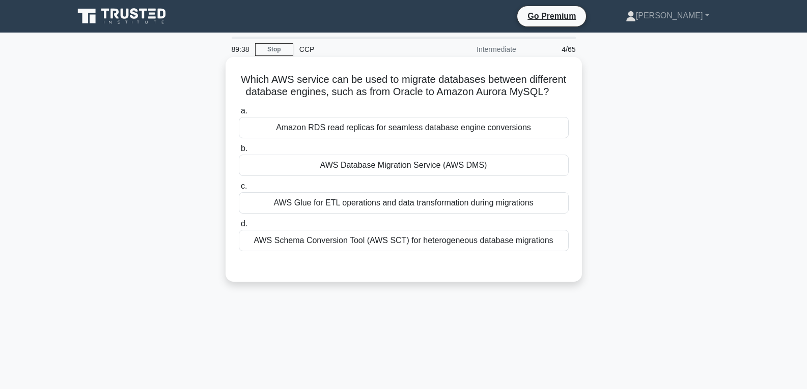
click at [370, 211] on div "AWS Glue for ETL operations and data transformation during migrations" at bounding box center [404, 202] width 330 height 21
click at [239, 190] on input "c. AWS Glue for ETL operations and data transformation during migrations" at bounding box center [239, 186] width 0 height 7
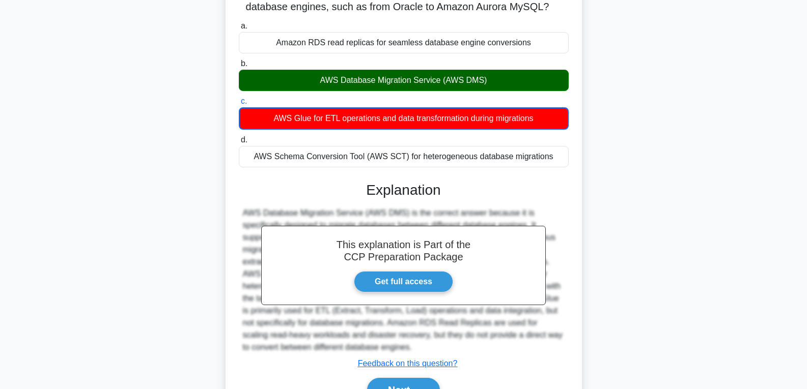
scroll to position [160, 0]
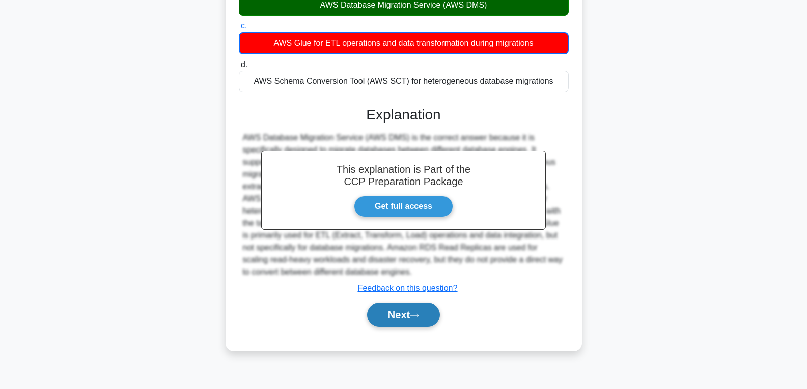
click at [407, 311] on button "Next" at bounding box center [403, 315] width 73 height 24
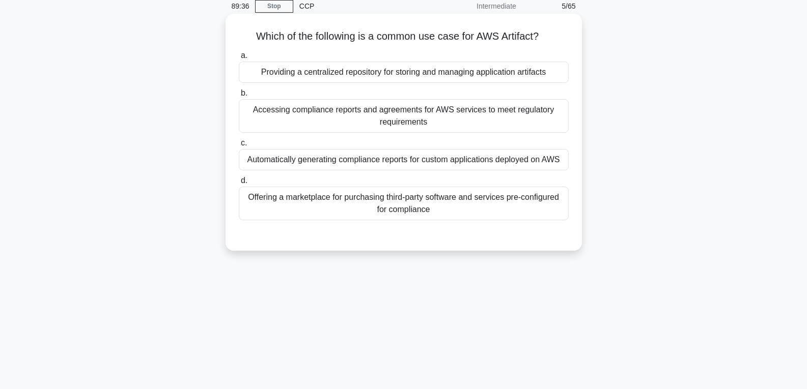
scroll to position [0, 0]
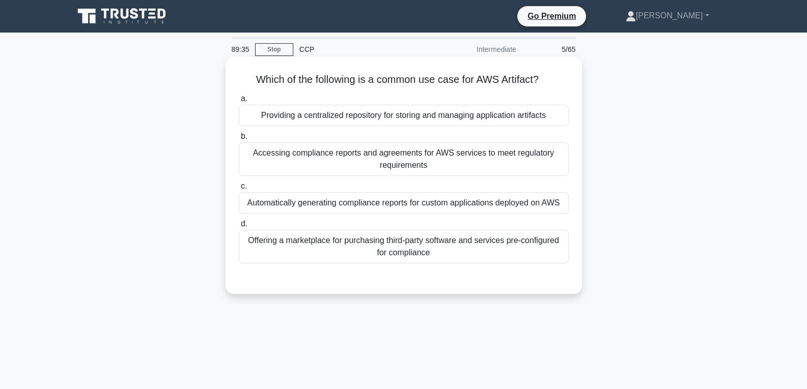
click at [410, 210] on div "Automatically generating compliance reports for custom applications deployed on…" at bounding box center [404, 202] width 330 height 21
click at [239, 190] on input "c. Automatically generating compliance reports for custom applications deployed…" at bounding box center [239, 186] width 0 height 7
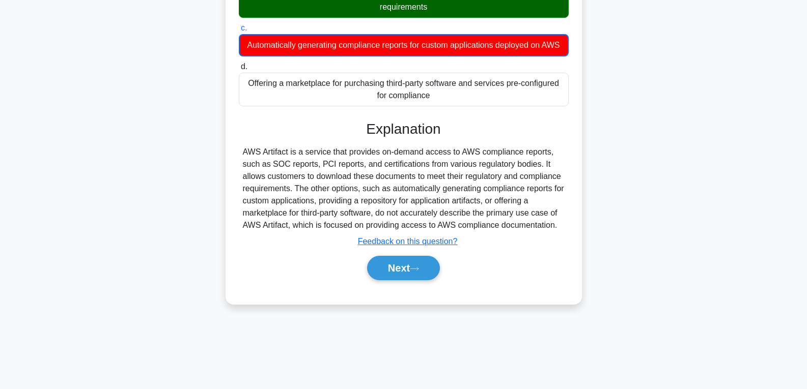
scroll to position [160, 0]
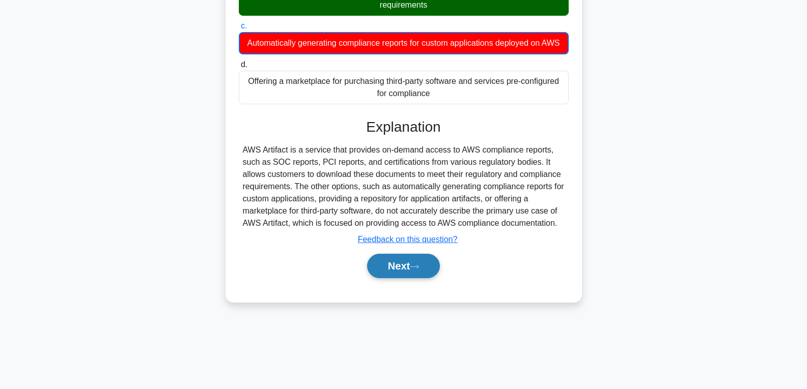
click at [416, 273] on button "Next" at bounding box center [403, 266] width 73 height 24
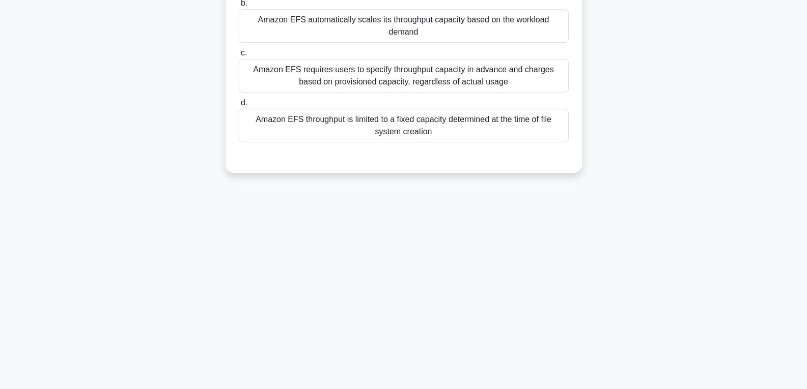
scroll to position [0, 0]
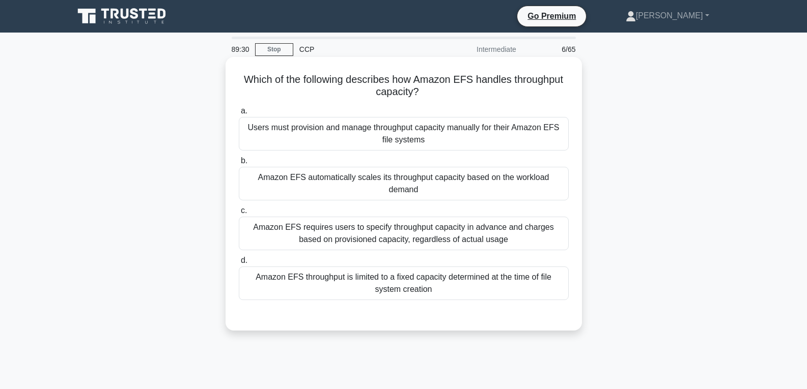
click at [415, 268] on div "Amazon EFS throughput is limited to a fixed capacity determined at the time of …" at bounding box center [404, 284] width 330 height 34
click at [239, 264] on input "d. Amazon EFS throughput is limited to a fixed capacity determined at the time …" at bounding box center [239, 261] width 0 height 7
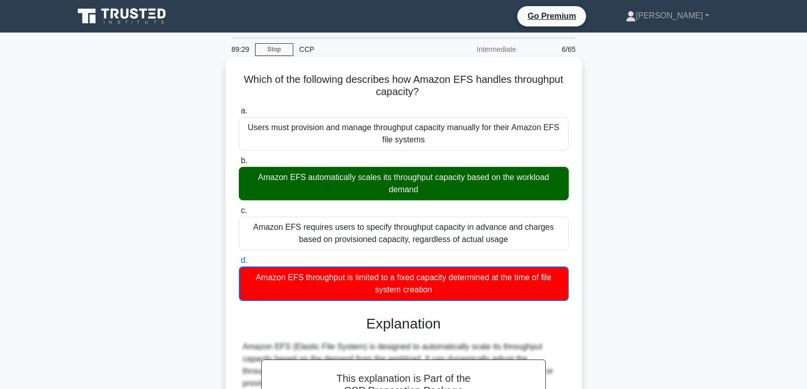
scroll to position [191, 0]
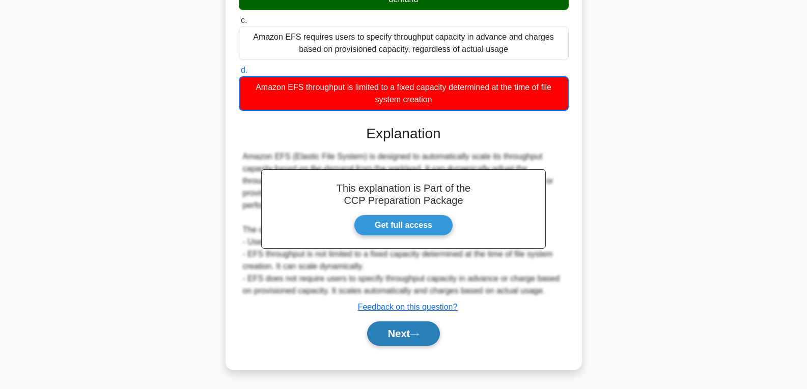
click at [410, 337] on button "Next" at bounding box center [403, 334] width 73 height 24
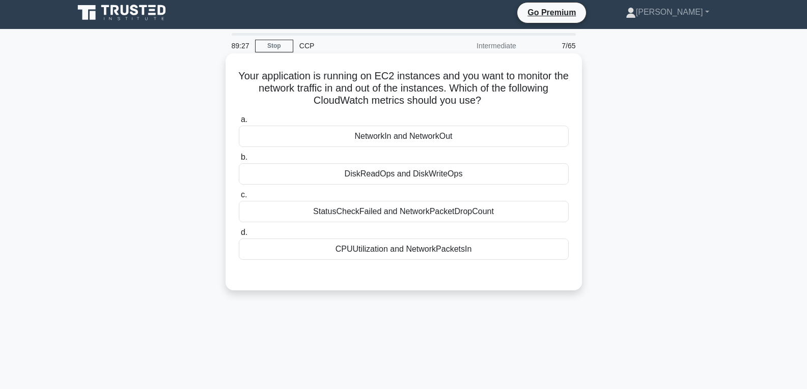
scroll to position [0, 0]
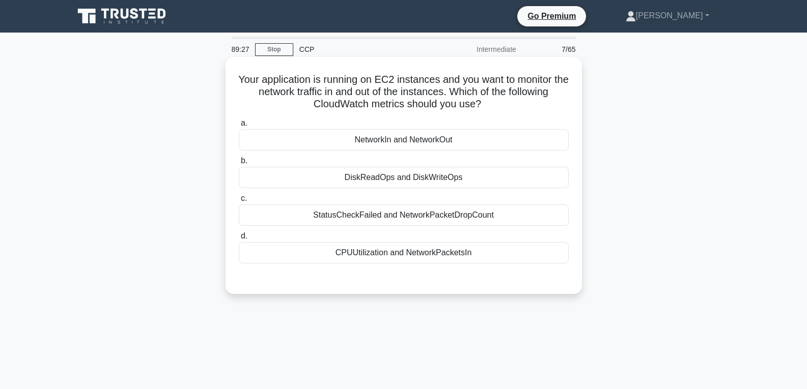
click at [388, 223] on div "StatusCheckFailed and NetworkPacketDropCount" at bounding box center [404, 215] width 330 height 21
click at [239, 202] on input "c. StatusCheckFailed and NetworkPacketDropCount" at bounding box center [239, 198] width 0 height 7
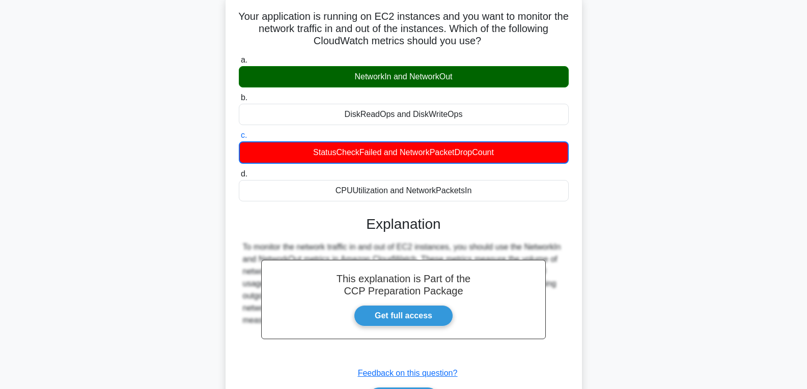
scroll to position [153, 0]
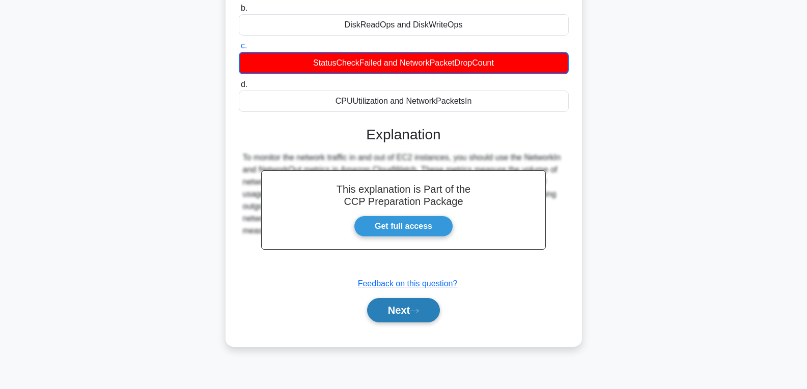
click at [398, 311] on button "Next" at bounding box center [403, 310] width 73 height 24
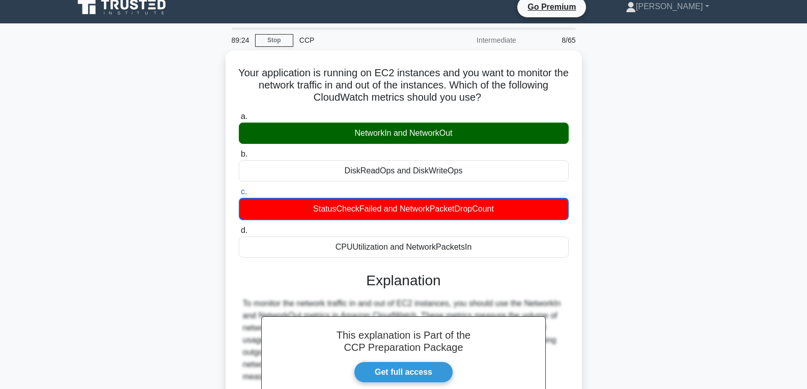
scroll to position [0, 0]
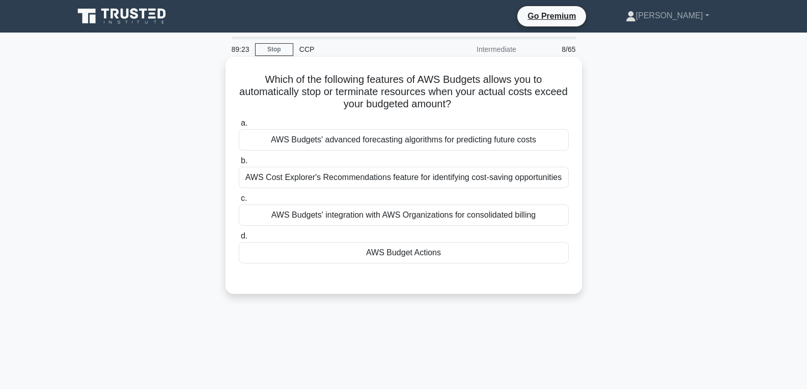
click at [387, 196] on label "c. AWS Budgets' integration with AWS Organizations for consolidated billing" at bounding box center [404, 209] width 330 height 34
click at [239, 196] on input "c. AWS Budgets' integration with AWS Organizations for consolidated billing" at bounding box center [239, 198] width 0 height 7
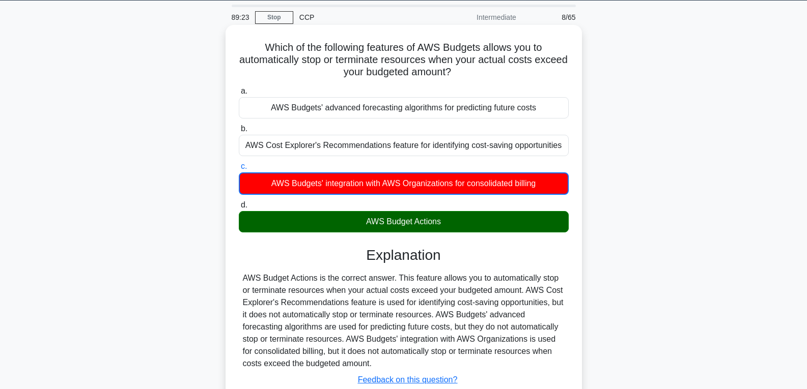
scroll to position [153, 0]
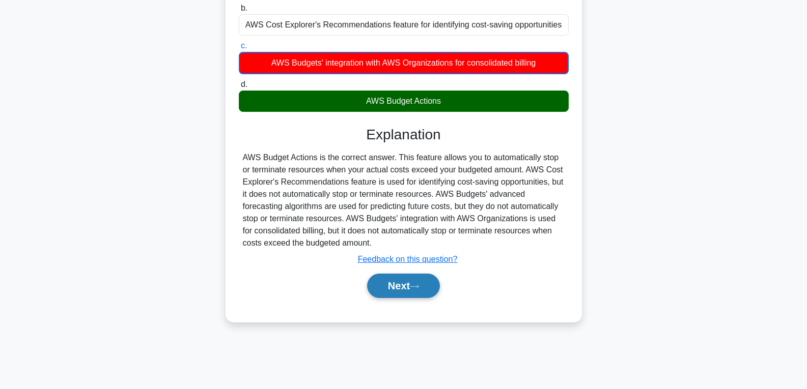
click at [411, 292] on button "Next" at bounding box center [403, 286] width 73 height 24
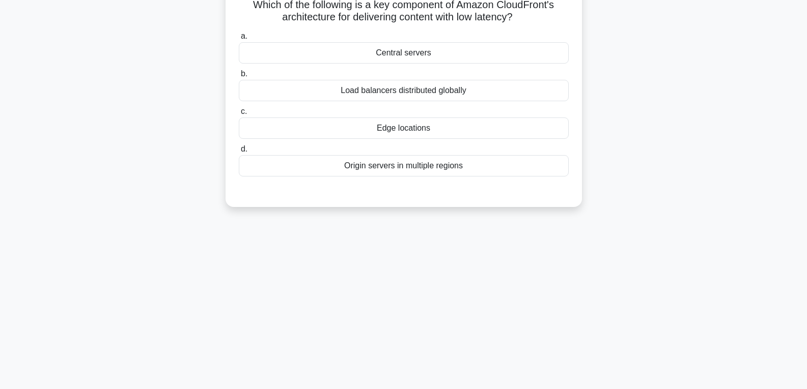
scroll to position [0, 0]
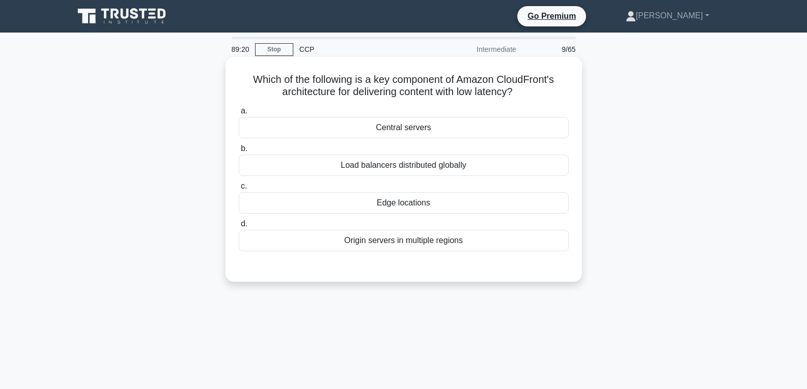
click at [399, 202] on div "Edge locations" at bounding box center [404, 202] width 330 height 21
click at [239, 190] on input "c. Edge locations" at bounding box center [239, 186] width 0 height 7
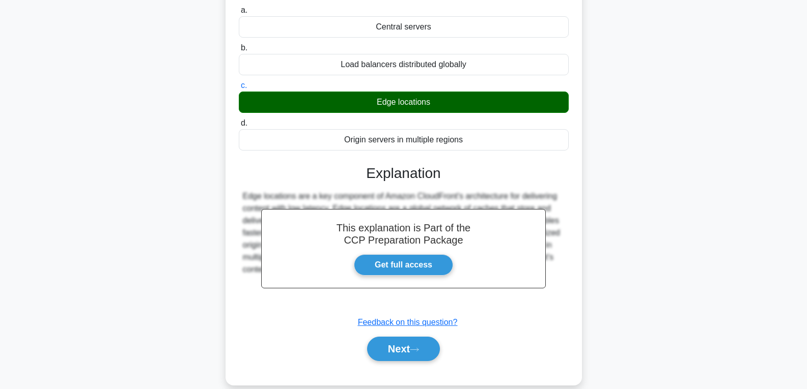
scroll to position [153, 0]
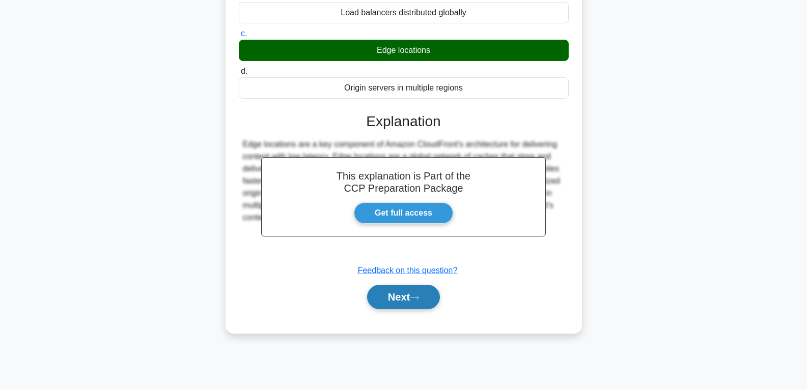
click at [406, 291] on button "Next" at bounding box center [403, 297] width 73 height 24
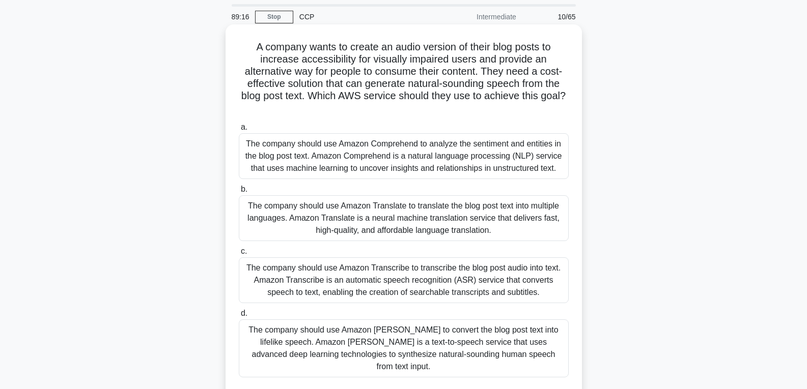
scroll to position [51, 0]
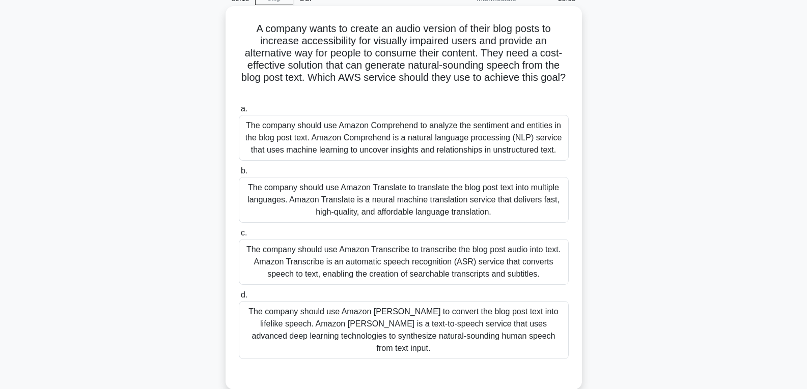
click at [403, 250] on div "The company should use Amazon Transcribe to transcribe the blog post audio into…" at bounding box center [404, 262] width 330 height 46
click at [239, 237] on input "c. The company should use Amazon Transcribe to transcribe the blog post audio i…" at bounding box center [239, 233] width 0 height 7
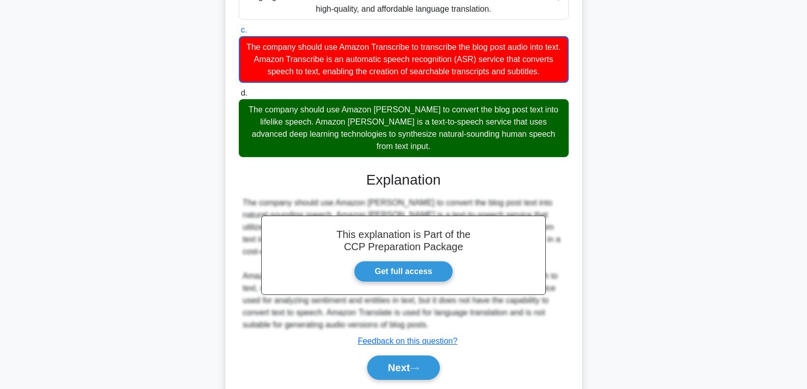
scroll to position [255, 0]
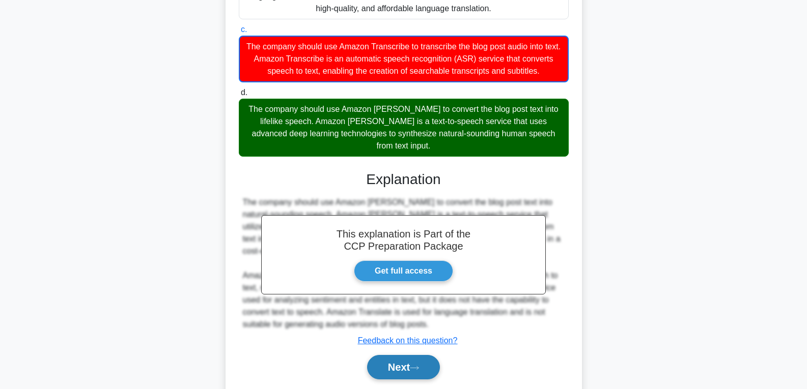
click at [413, 355] on button "Next" at bounding box center [403, 367] width 73 height 24
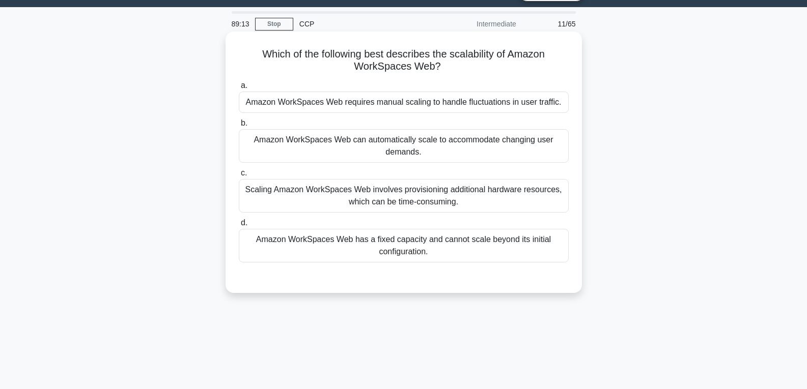
scroll to position [0, 0]
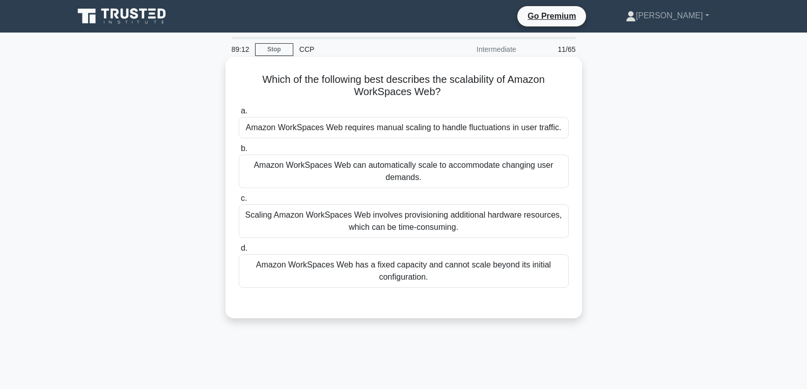
click at [413, 272] on div "Amazon WorkSpaces Web has a fixed capacity and cannot scale beyond its initial …" at bounding box center [404, 272] width 330 height 34
click at [239, 252] on input "d. Amazon WorkSpaces Web has a fixed capacity and cannot scale beyond its initi…" at bounding box center [239, 248] width 0 height 7
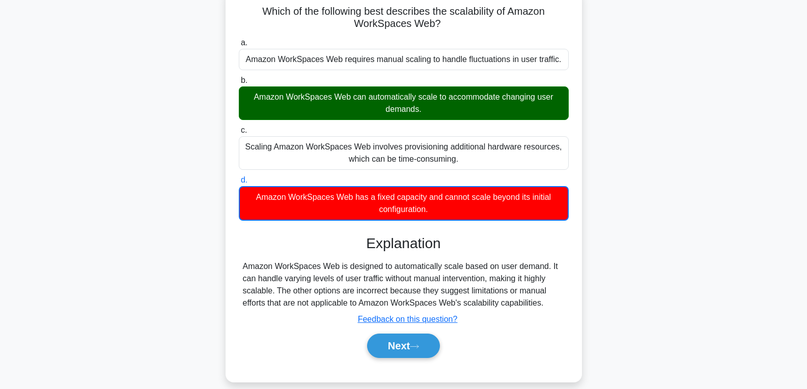
scroll to position [153, 0]
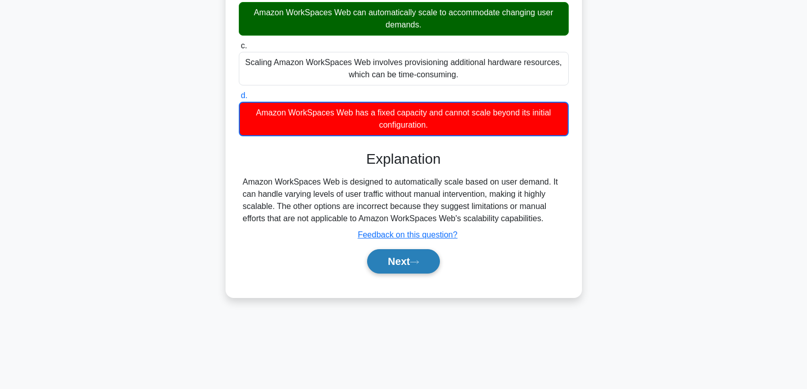
click at [408, 264] on button "Next" at bounding box center [403, 261] width 73 height 24
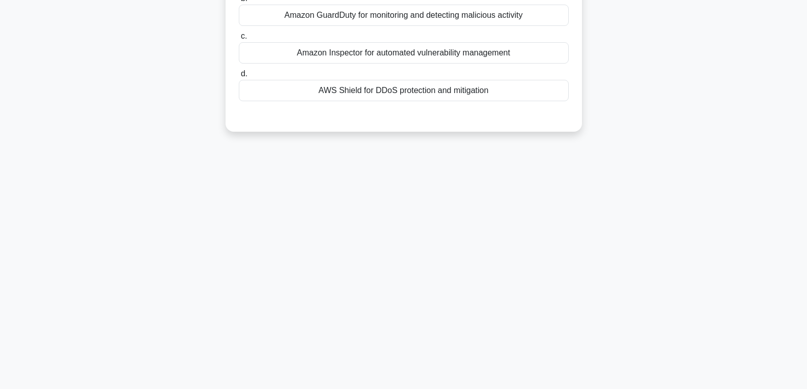
scroll to position [0, 0]
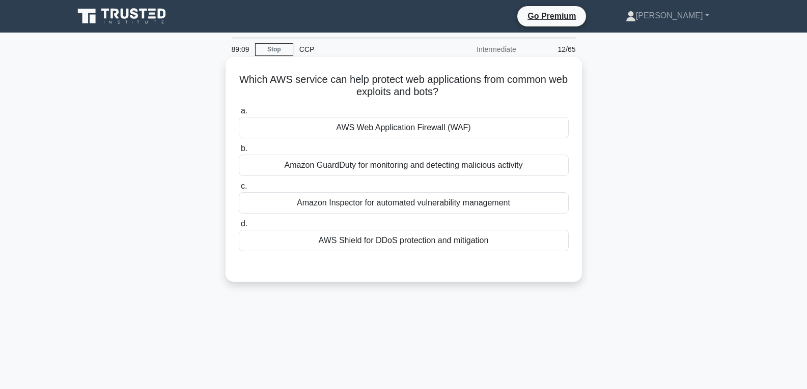
click at [399, 207] on div "Amazon Inspector for automated vulnerability management" at bounding box center [404, 202] width 330 height 21
click at [239, 190] on input "c. Amazon Inspector for automated vulnerability management" at bounding box center [239, 186] width 0 height 7
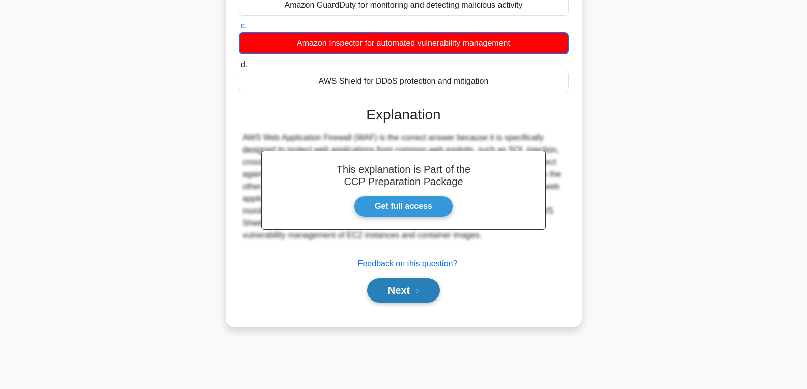
click at [396, 294] on button "Next" at bounding box center [403, 290] width 73 height 24
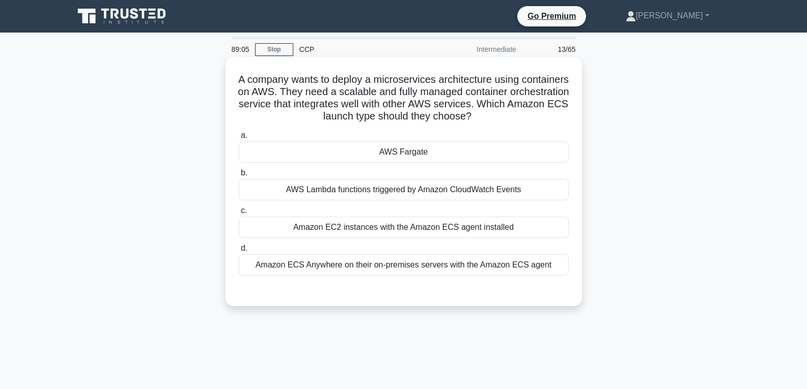
click at [427, 233] on div "Amazon EC2 instances with the Amazon ECS agent installed" at bounding box center [404, 227] width 330 height 21
click at [239, 214] on input "c. Amazon EC2 instances with the Amazon ECS agent installed" at bounding box center [239, 211] width 0 height 7
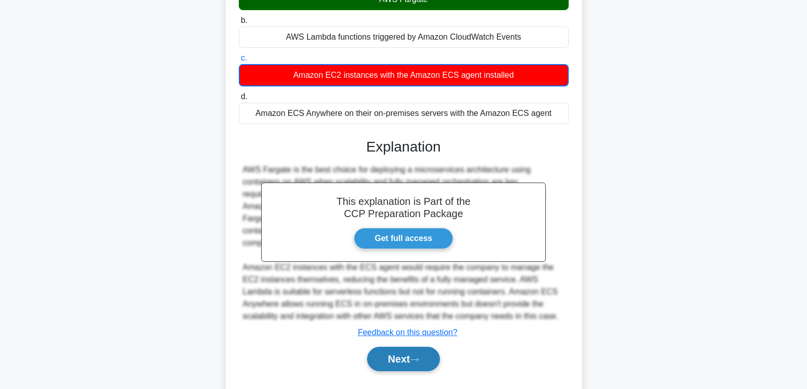
click at [395, 355] on button "Next" at bounding box center [403, 359] width 73 height 24
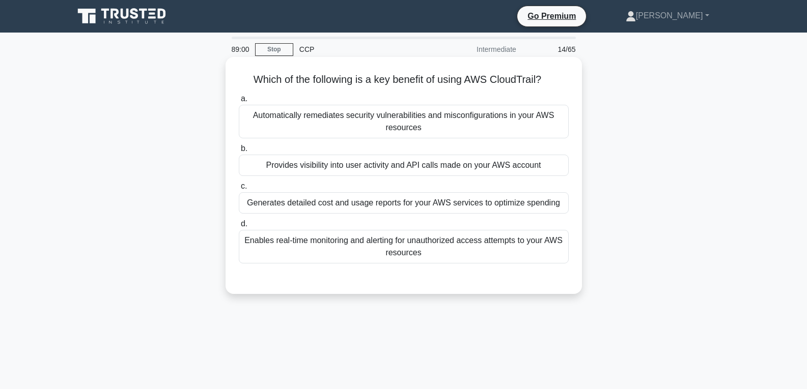
click at [410, 195] on div "Generates detailed cost and usage reports for your AWS services to optimize spe…" at bounding box center [404, 202] width 330 height 21
click at [239, 190] on input "c. Generates detailed cost and usage reports for your AWS services to optimize …" at bounding box center [239, 186] width 0 height 7
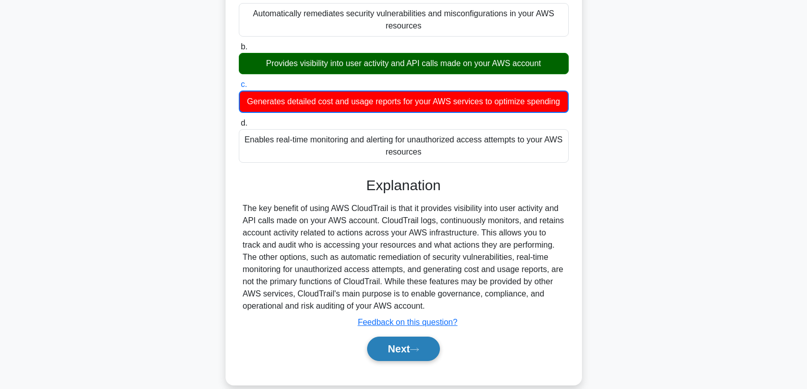
click at [407, 347] on button "Next" at bounding box center [403, 349] width 73 height 24
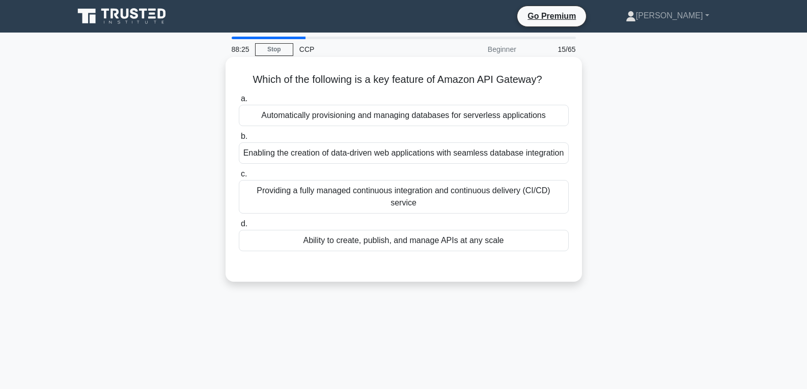
click at [461, 158] on div "Enabling the creation of data-driven web applications with seamless database in…" at bounding box center [404, 153] width 330 height 21
click at [239, 140] on input "b. Enabling the creation of data-driven web applications with seamless database…" at bounding box center [239, 136] width 0 height 7
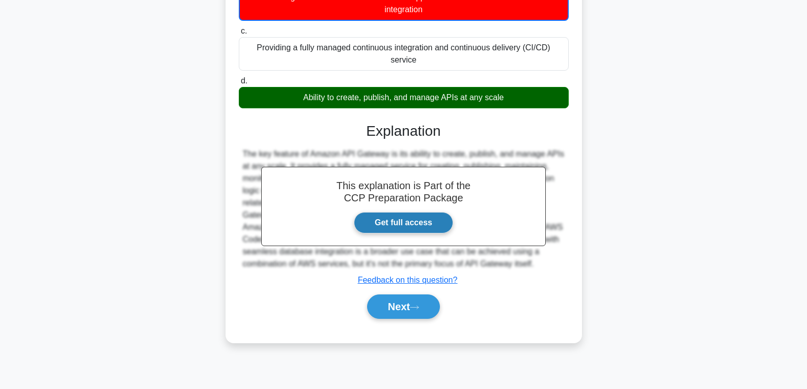
scroll to position [160, 0]
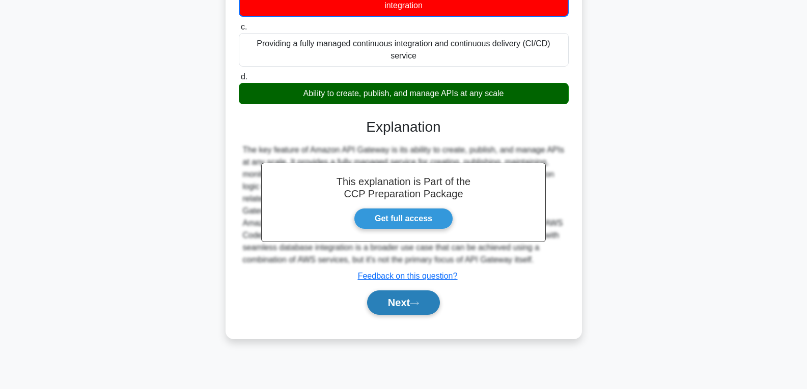
click at [406, 310] on button "Next" at bounding box center [403, 303] width 73 height 24
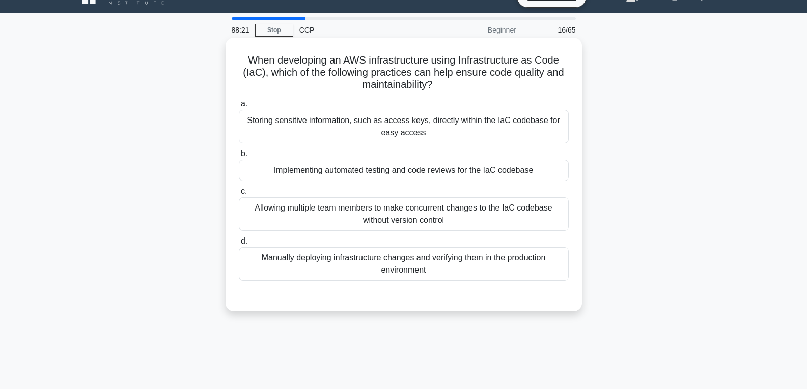
scroll to position [8, 0]
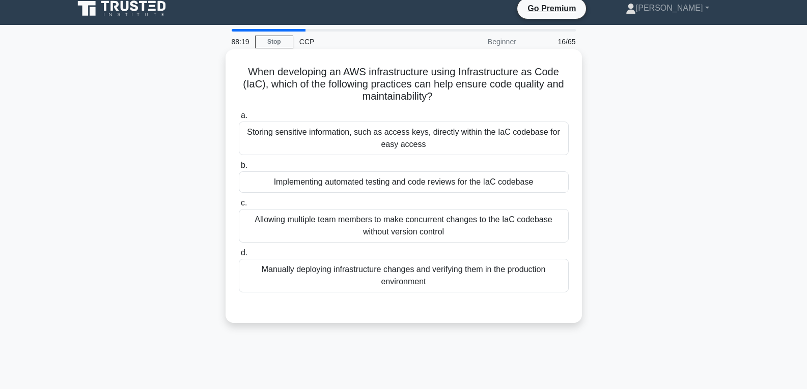
click at [408, 218] on div "Allowing multiple team members to make concurrent changes to the IaC codebase w…" at bounding box center [404, 226] width 330 height 34
click at [239, 207] on input "c. Allowing multiple team members to make concurrent changes to the IaC codebas…" at bounding box center [239, 203] width 0 height 7
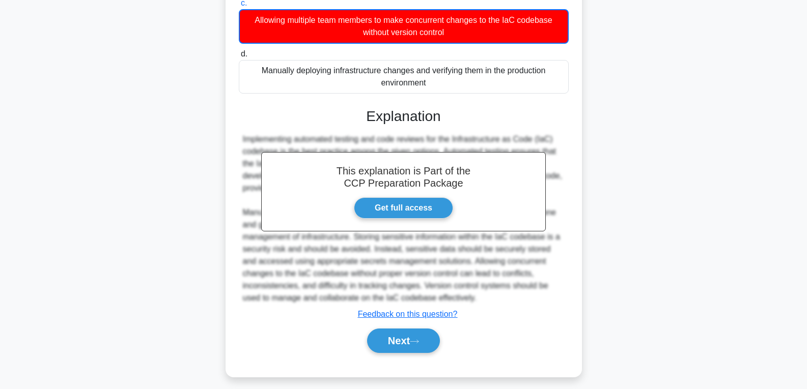
scroll to position [211, 0]
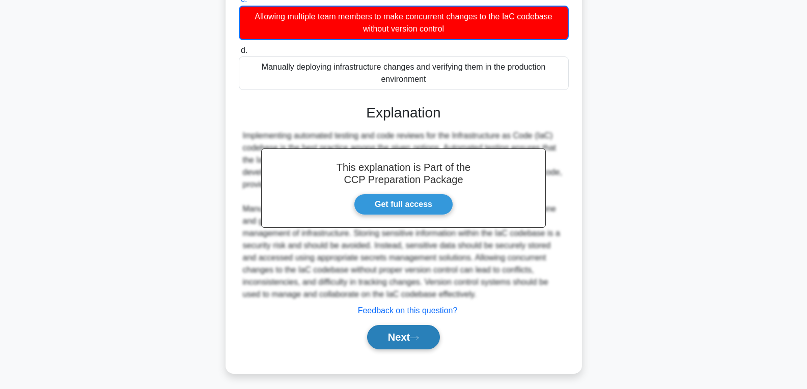
click at [407, 333] on button "Next" at bounding box center [403, 337] width 73 height 24
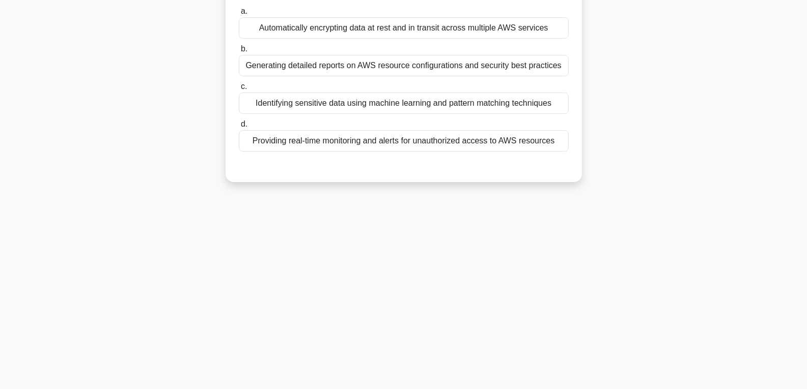
scroll to position [8, 0]
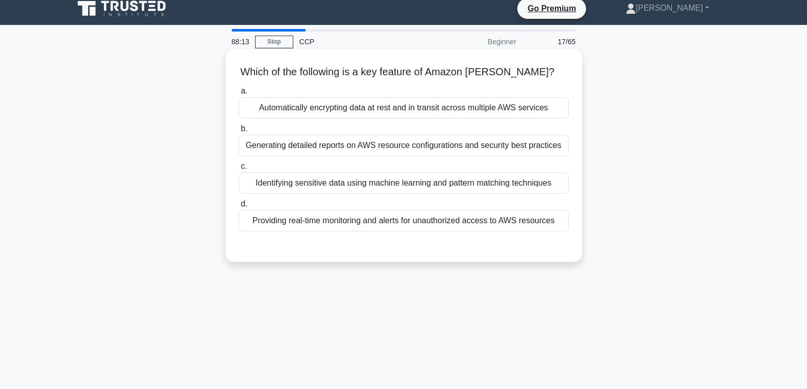
click at [410, 103] on div "Automatically encrypting data at rest and in transit across multiple AWS servic…" at bounding box center [404, 107] width 330 height 21
click at [239, 95] on input "a. Automatically encrypting data at rest and in transit across multiple AWS ser…" at bounding box center [239, 91] width 0 height 7
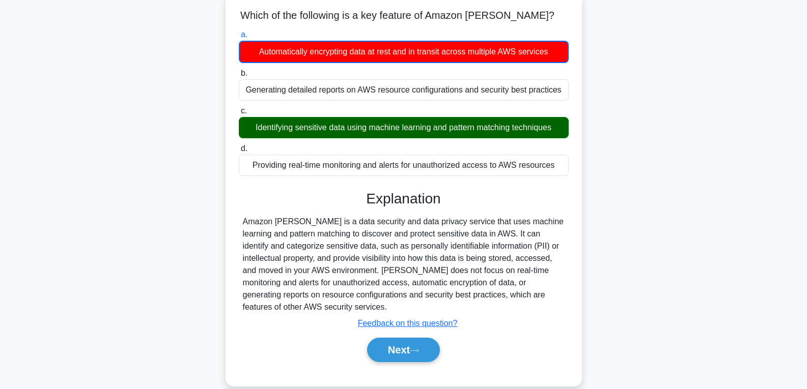
scroll to position [160, 0]
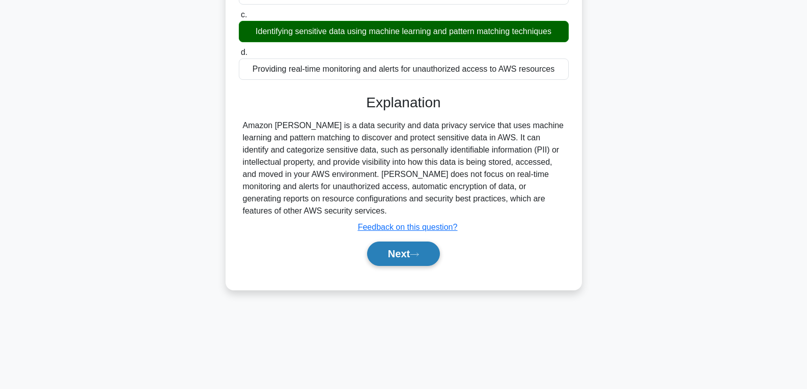
click at [427, 258] on button "Next" at bounding box center [403, 254] width 73 height 24
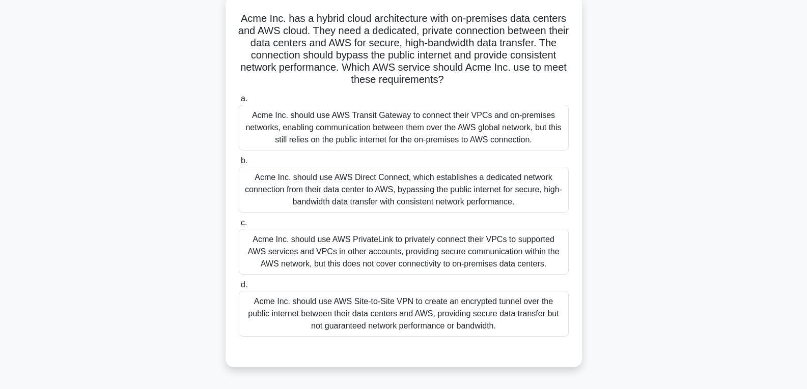
scroll to position [109, 0]
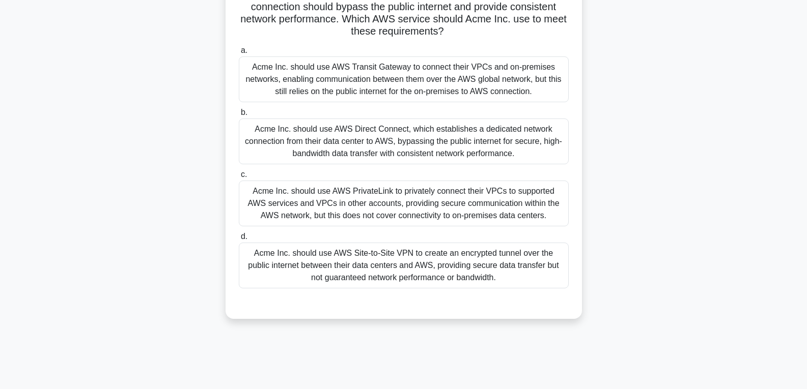
click at [427, 255] on div "Acme Inc. should use AWS Site-to-Site VPN to create an encrypted tunnel over th…" at bounding box center [404, 266] width 330 height 46
click at [239, 240] on input "d. Acme Inc. should use AWS Site-to-Site VPN to create an encrypted tunnel over…" at bounding box center [239, 237] width 0 height 7
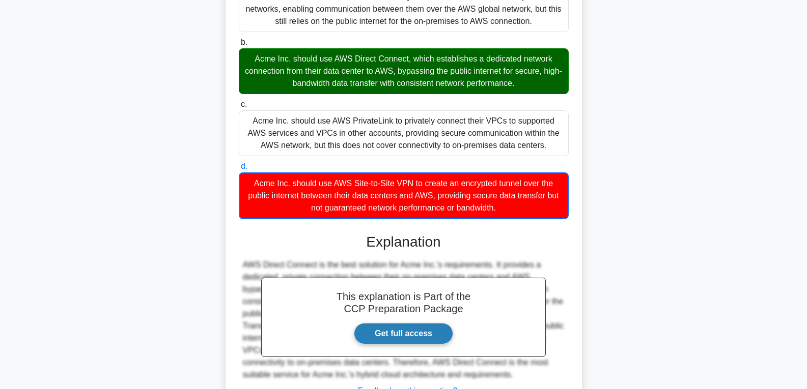
scroll to position [264, 0]
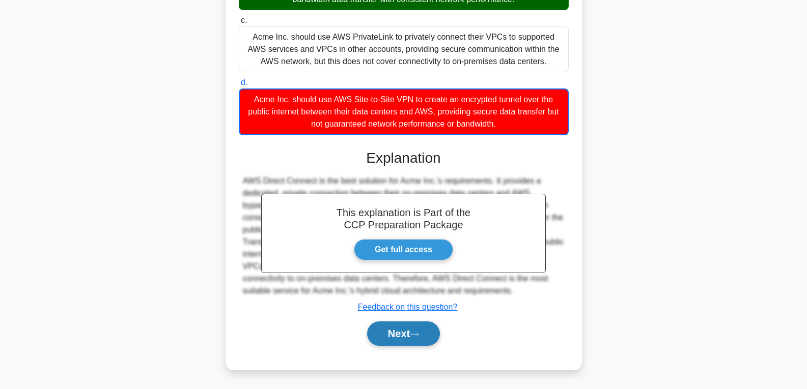
click at [411, 327] on button "Next" at bounding box center [403, 334] width 73 height 24
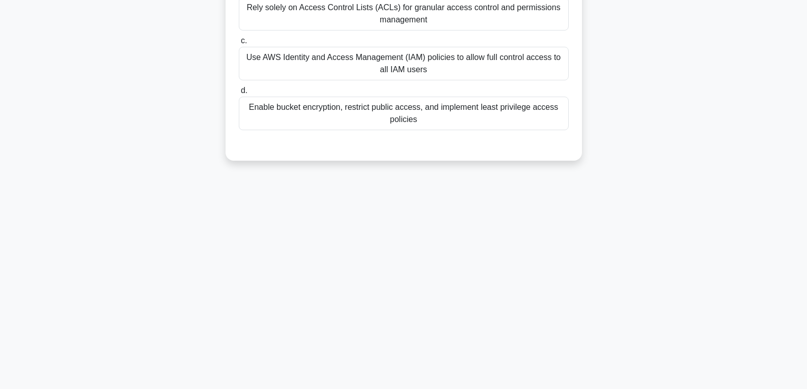
scroll to position [8, 0]
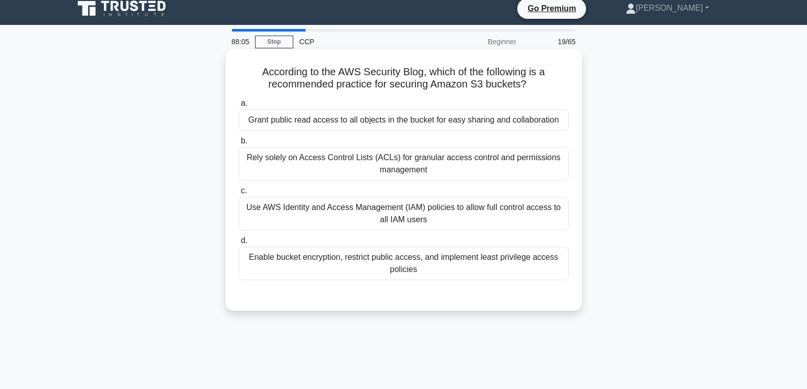
click at [421, 209] on div "Use AWS Identity and Access Management (IAM) policies to allow full control acc…" at bounding box center [404, 214] width 330 height 34
click at [239, 194] on input "c. Use AWS Identity and Access Management (IAM) policies to allow full control …" at bounding box center [239, 191] width 0 height 7
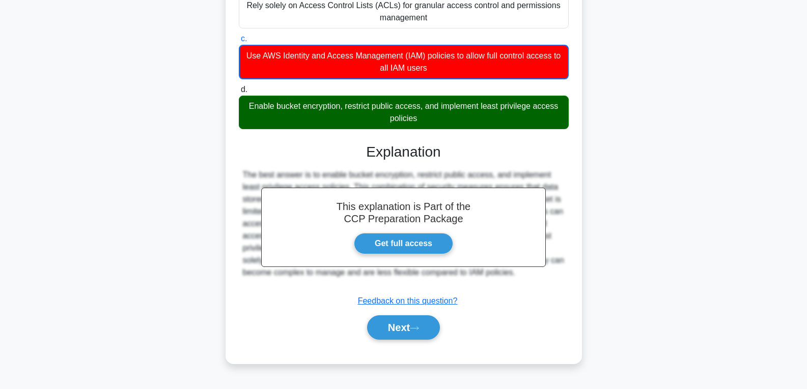
scroll to position [160, 0]
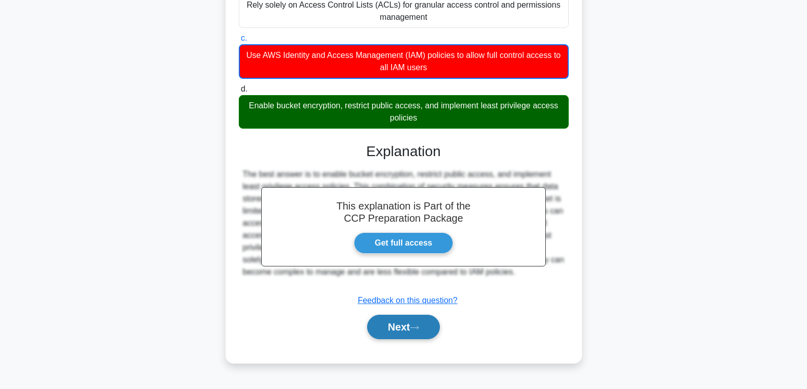
click at [411, 317] on button "Next" at bounding box center [403, 327] width 73 height 24
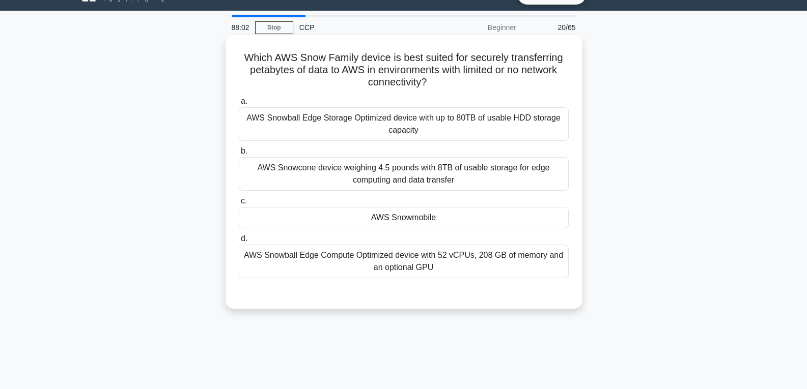
scroll to position [8, 0]
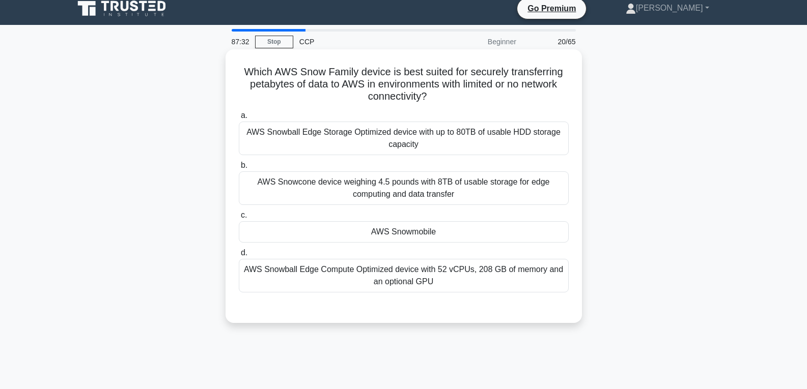
click at [420, 201] on div "AWS Snowcone device weighing 4.5 pounds with 8TB of usable storage for edge com…" at bounding box center [404, 189] width 330 height 34
click at [239, 169] on input "b. AWS Snowcone device weighing 4.5 pounds with 8TB of usable storage for edge …" at bounding box center [239, 165] width 0 height 7
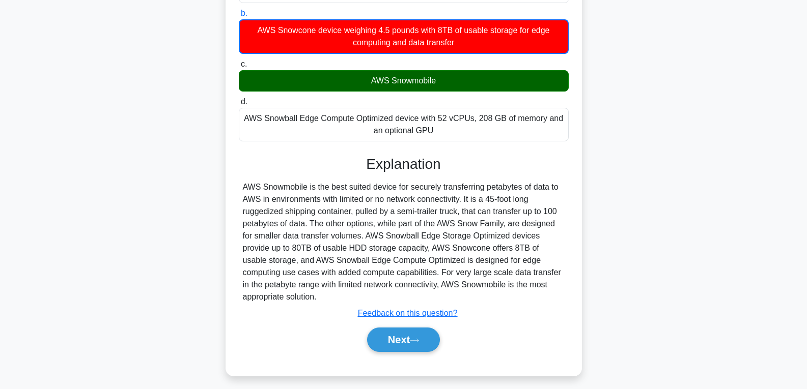
scroll to position [160, 0]
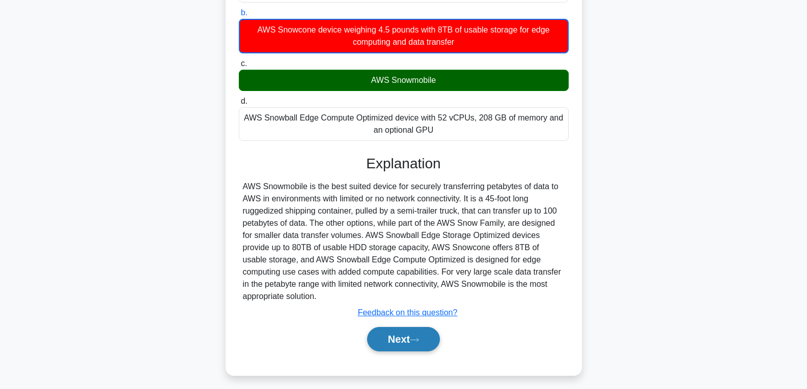
click at [415, 327] on button "Next" at bounding box center [403, 339] width 73 height 24
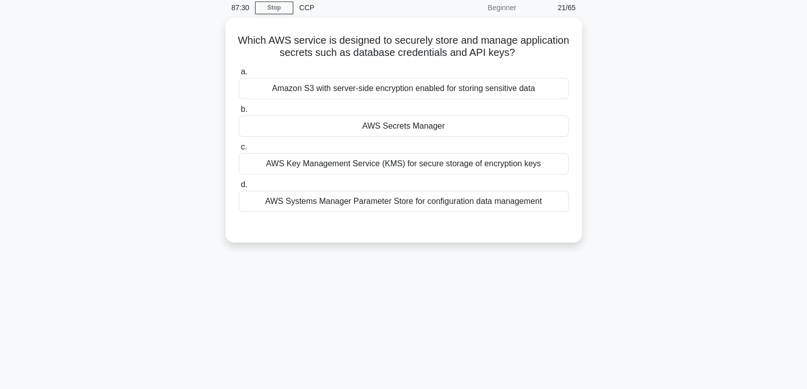
scroll to position [8, 0]
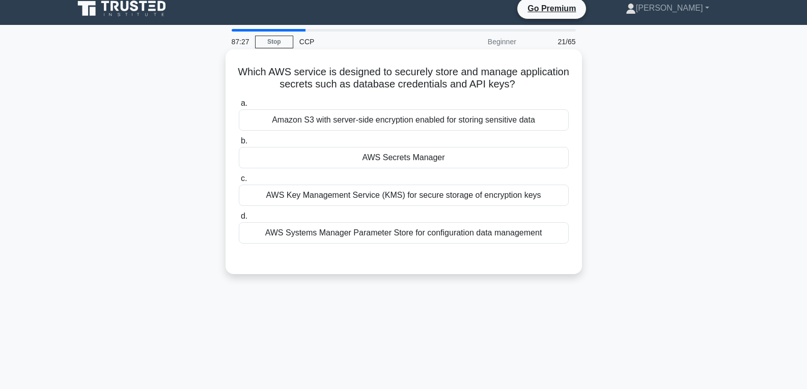
click at [432, 150] on div "AWS Secrets Manager" at bounding box center [404, 157] width 330 height 21
click at [239, 145] on input "b. AWS Secrets Manager" at bounding box center [239, 141] width 0 height 7
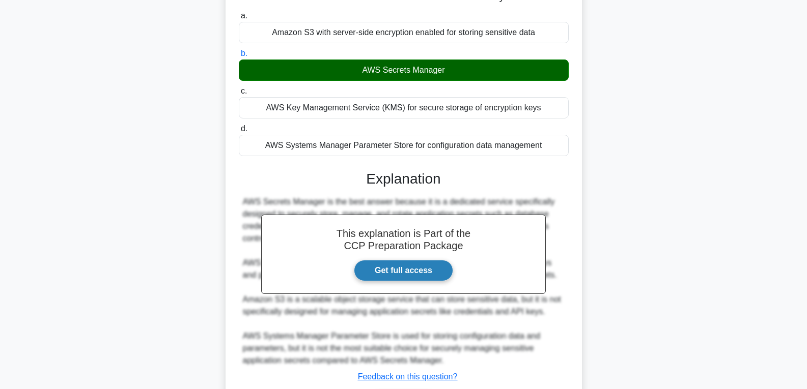
scroll to position [160, 0]
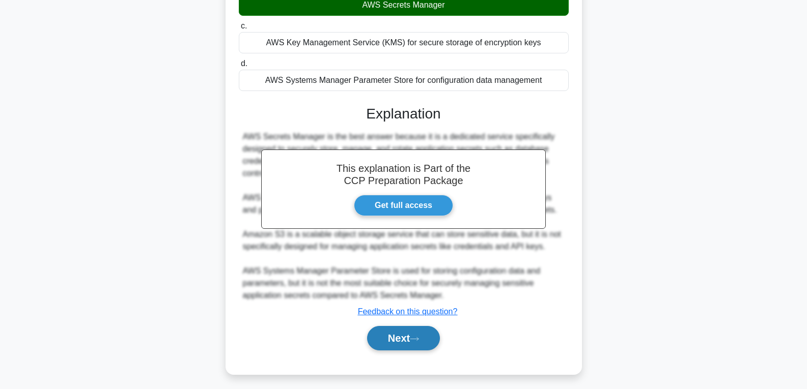
click at [414, 342] on icon at bounding box center [414, 339] width 9 height 6
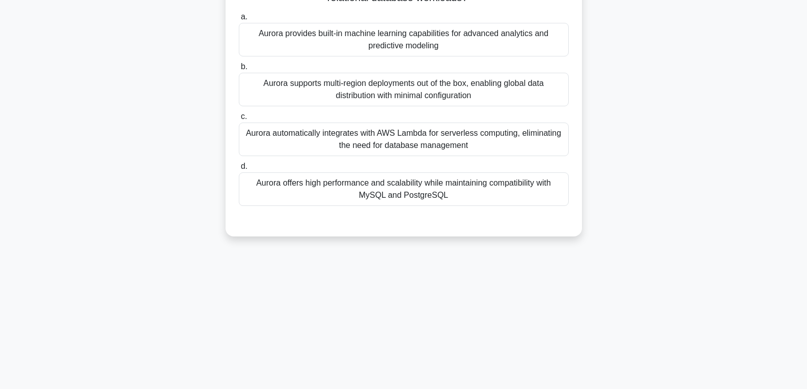
scroll to position [8, 0]
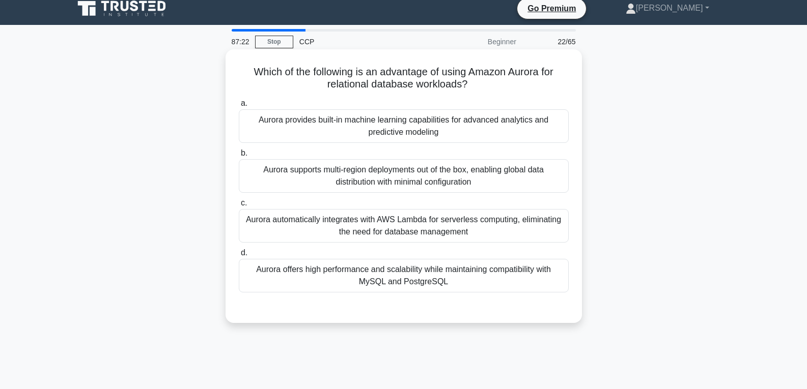
click at [417, 236] on div "Aurora automatically integrates with AWS Lambda for serverless computing, elimi…" at bounding box center [404, 226] width 330 height 34
click at [239, 207] on input "c. Aurora automatically integrates with AWS Lambda for serverless computing, el…" at bounding box center [239, 203] width 0 height 7
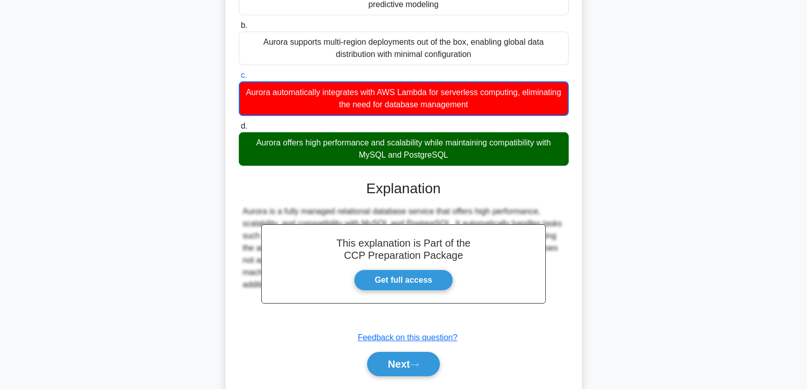
scroll to position [166, 0]
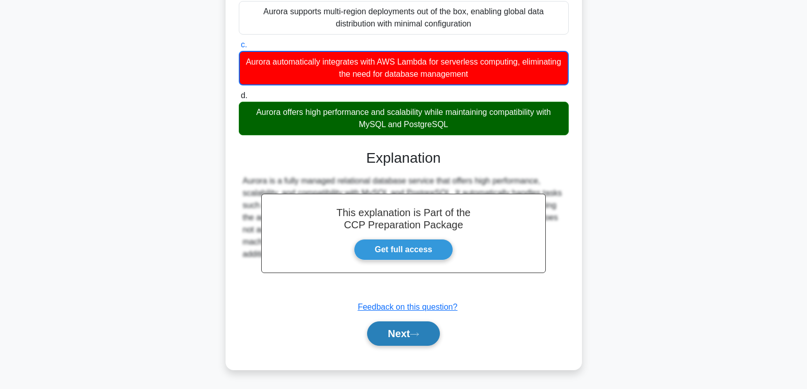
click at [411, 330] on button "Next" at bounding box center [403, 334] width 73 height 24
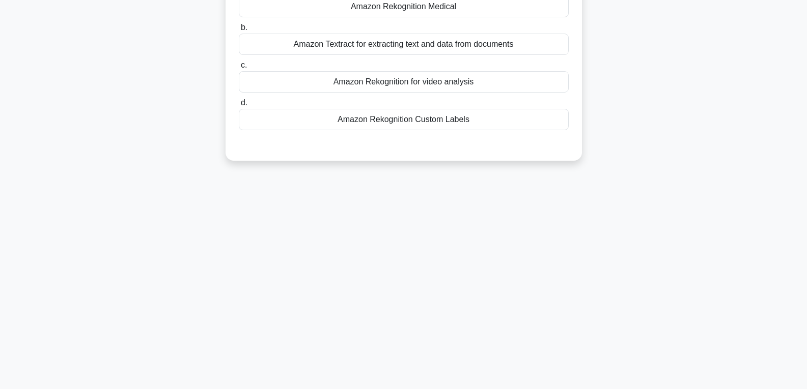
scroll to position [116, 0]
